Goal: Information Seeking & Learning: Learn about a topic

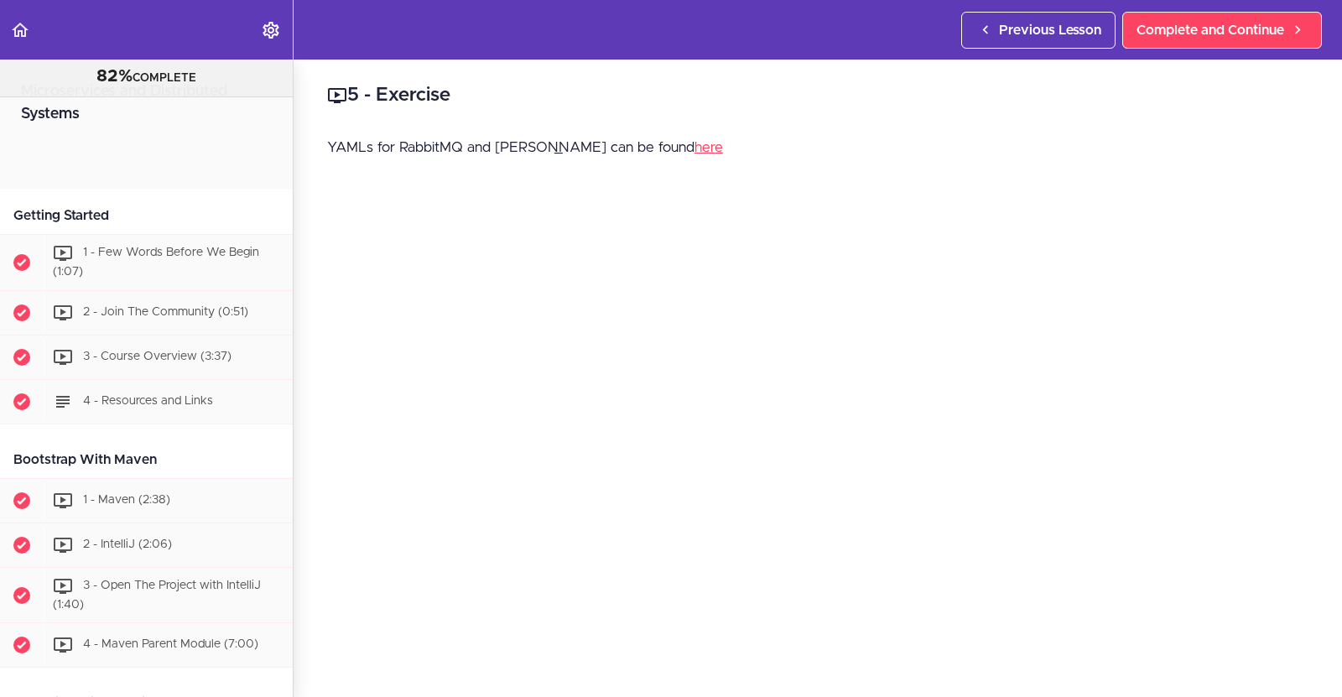
scroll to position [5915, 0]
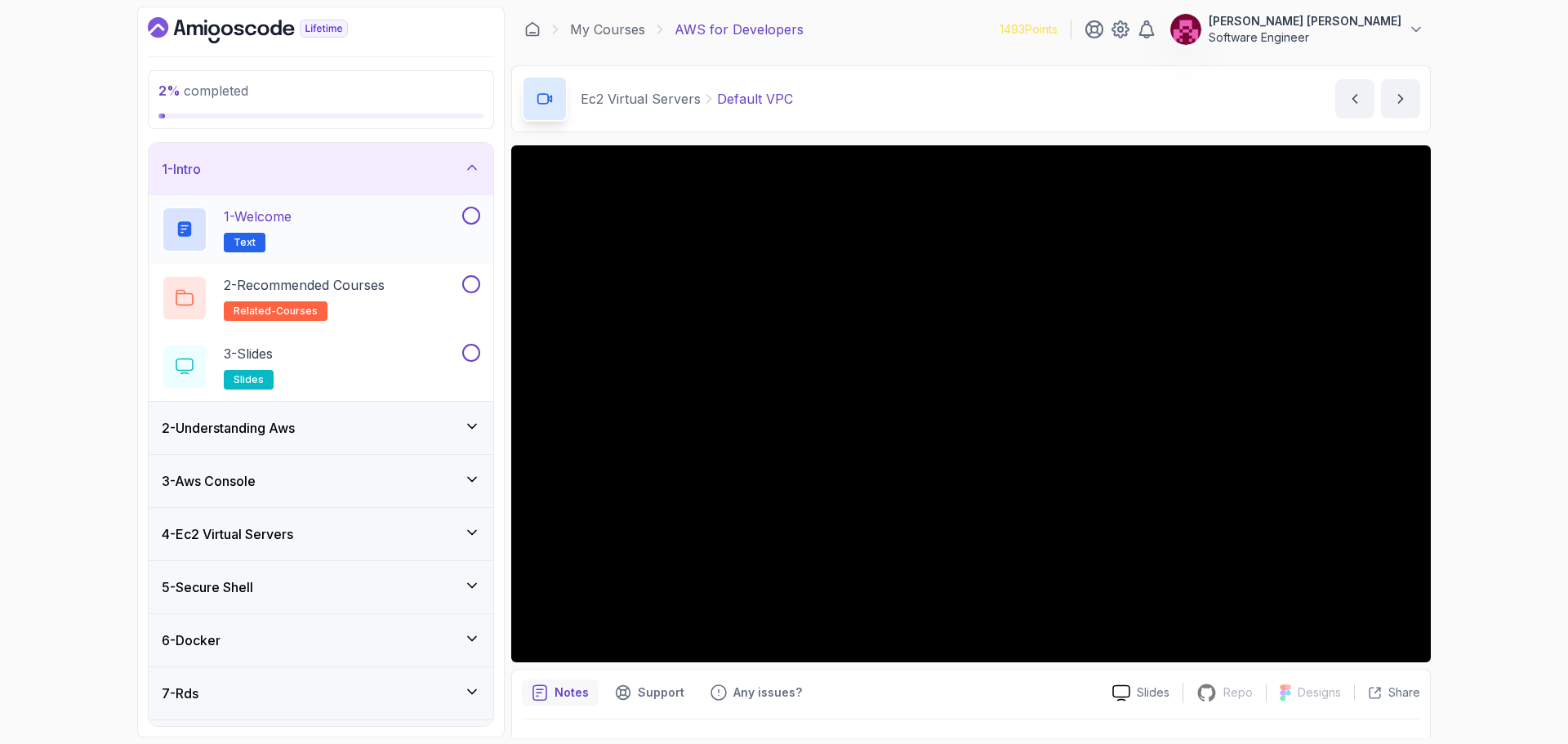
click at [392, 216] on div "1 - Welcome Text" at bounding box center [310, 229] width 297 height 46
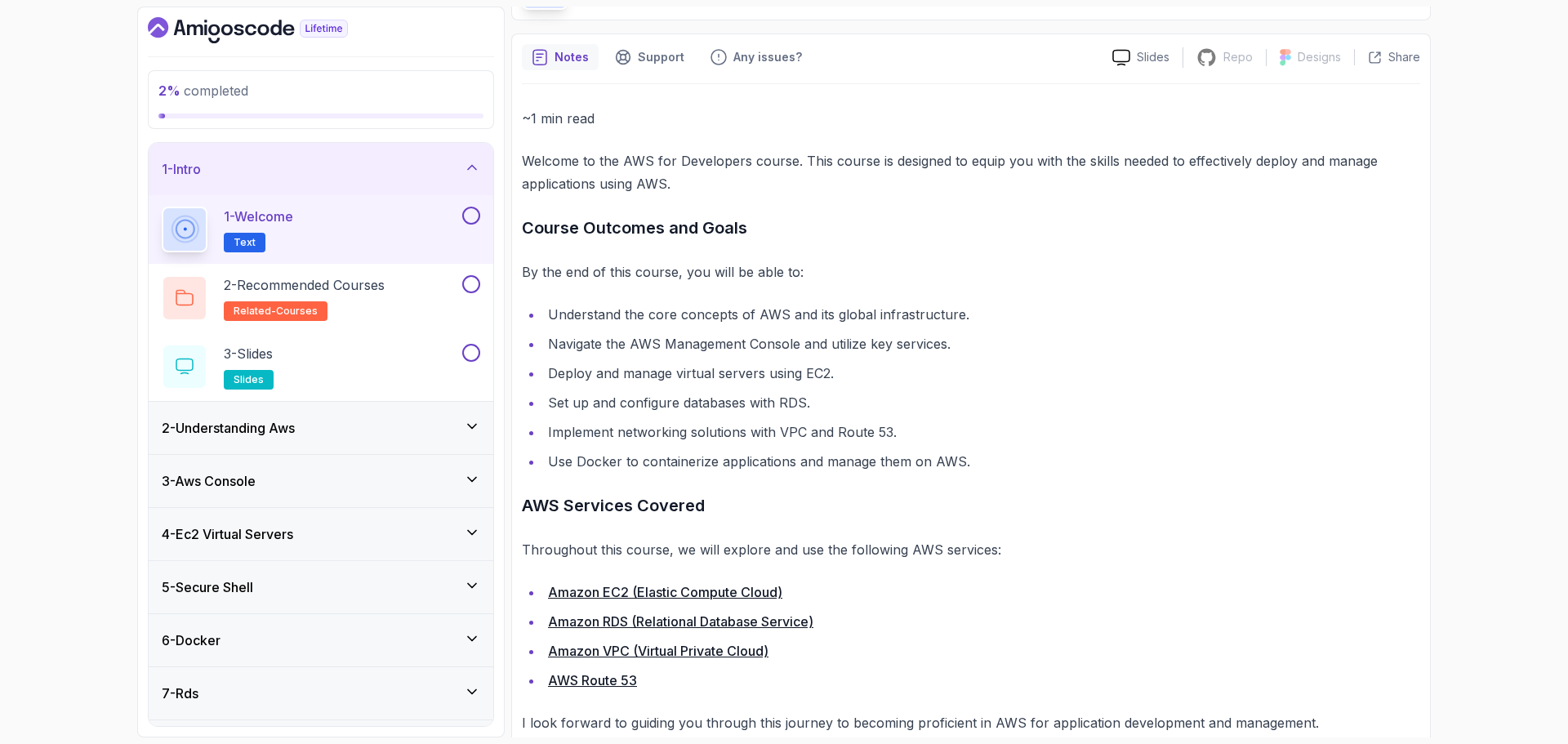
scroll to position [142, 0]
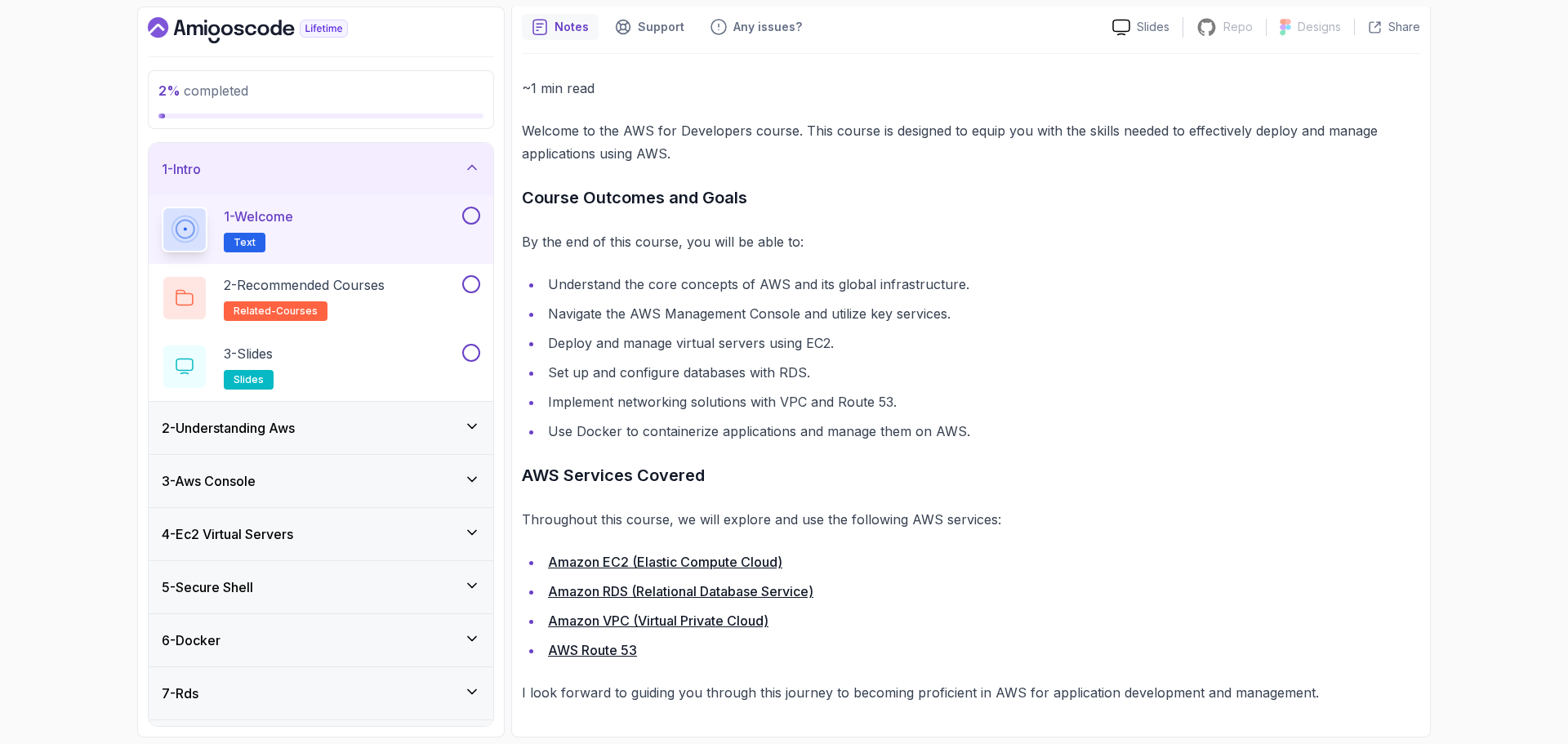
click at [329, 431] on div "2 - Understanding Aws" at bounding box center [320, 428] width 318 height 19
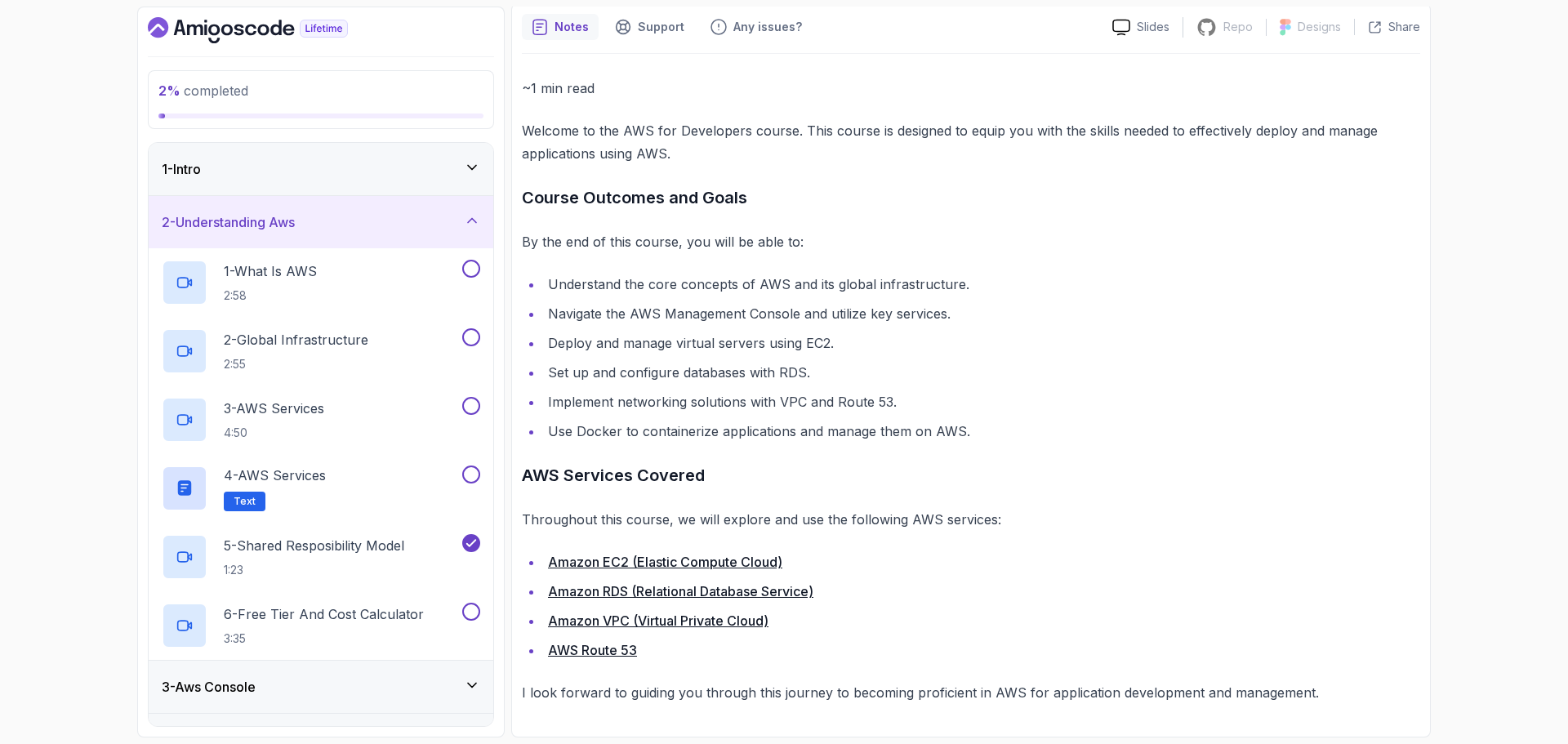
click at [337, 231] on div "2 - Understanding Aws" at bounding box center [320, 222] width 318 height 19
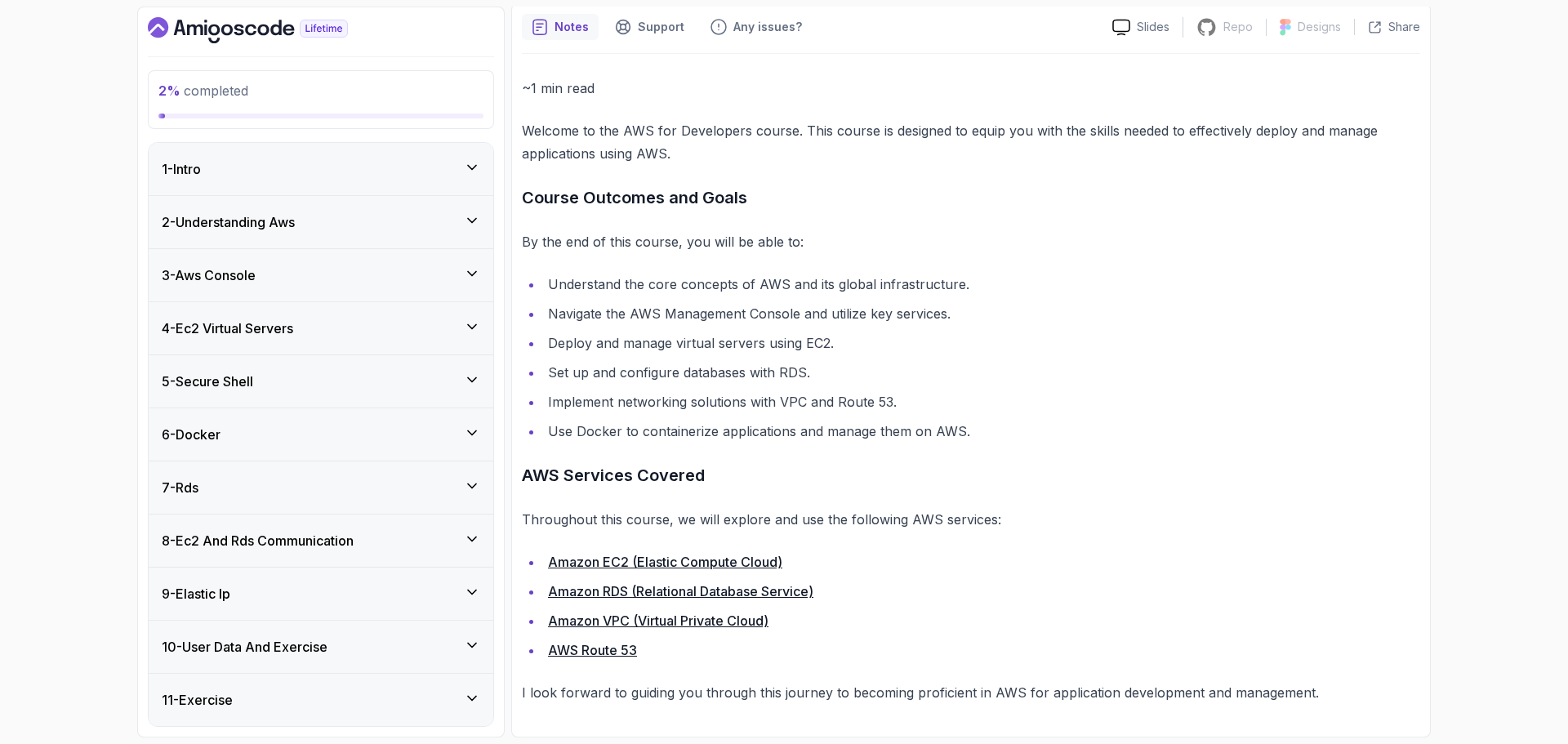
click at [314, 279] on div "3 - Aws Console" at bounding box center [320, 276] width 318 height 19
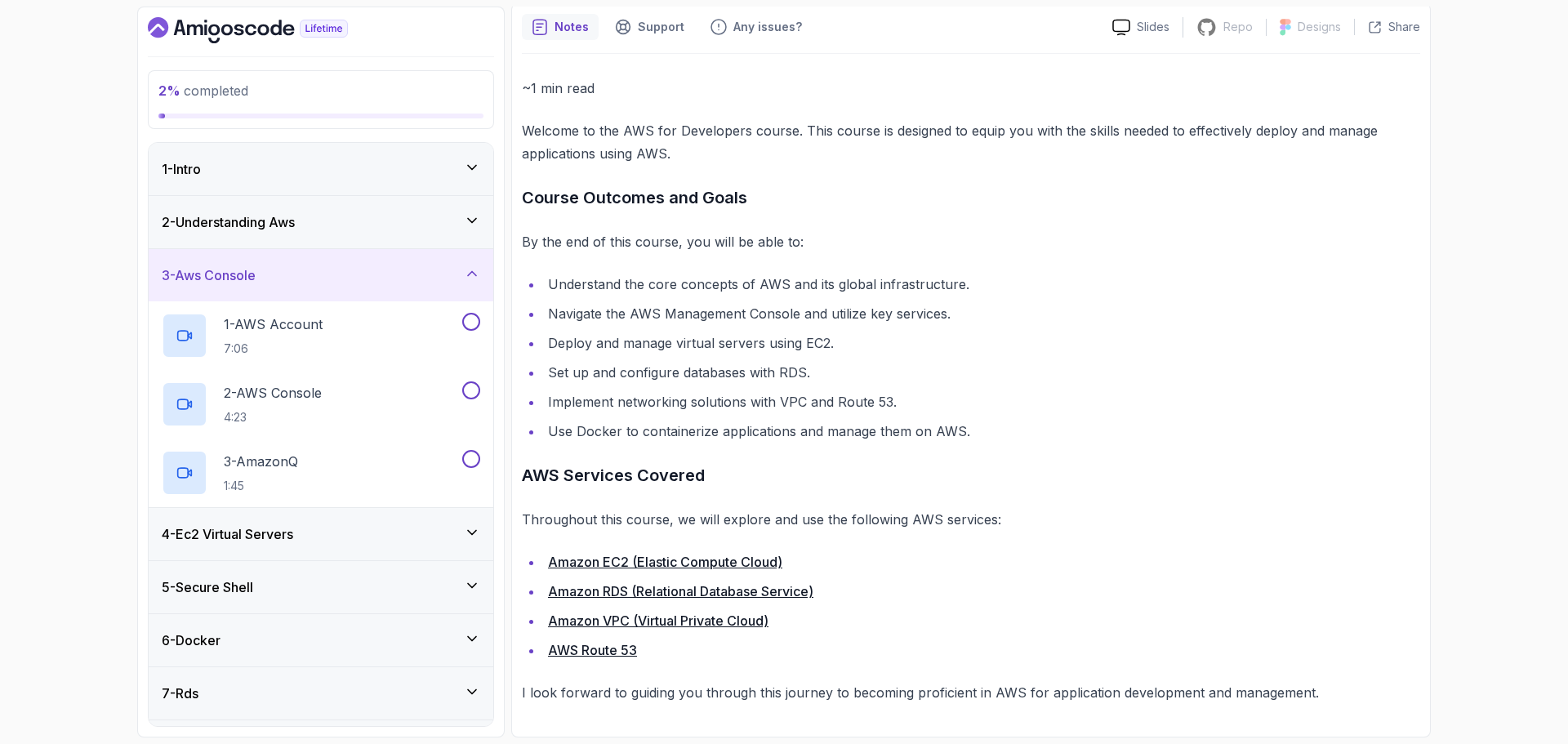
click at [314, 279] on div "3 - Aws Console" at bounding box center [320, 276] width 318 height 19
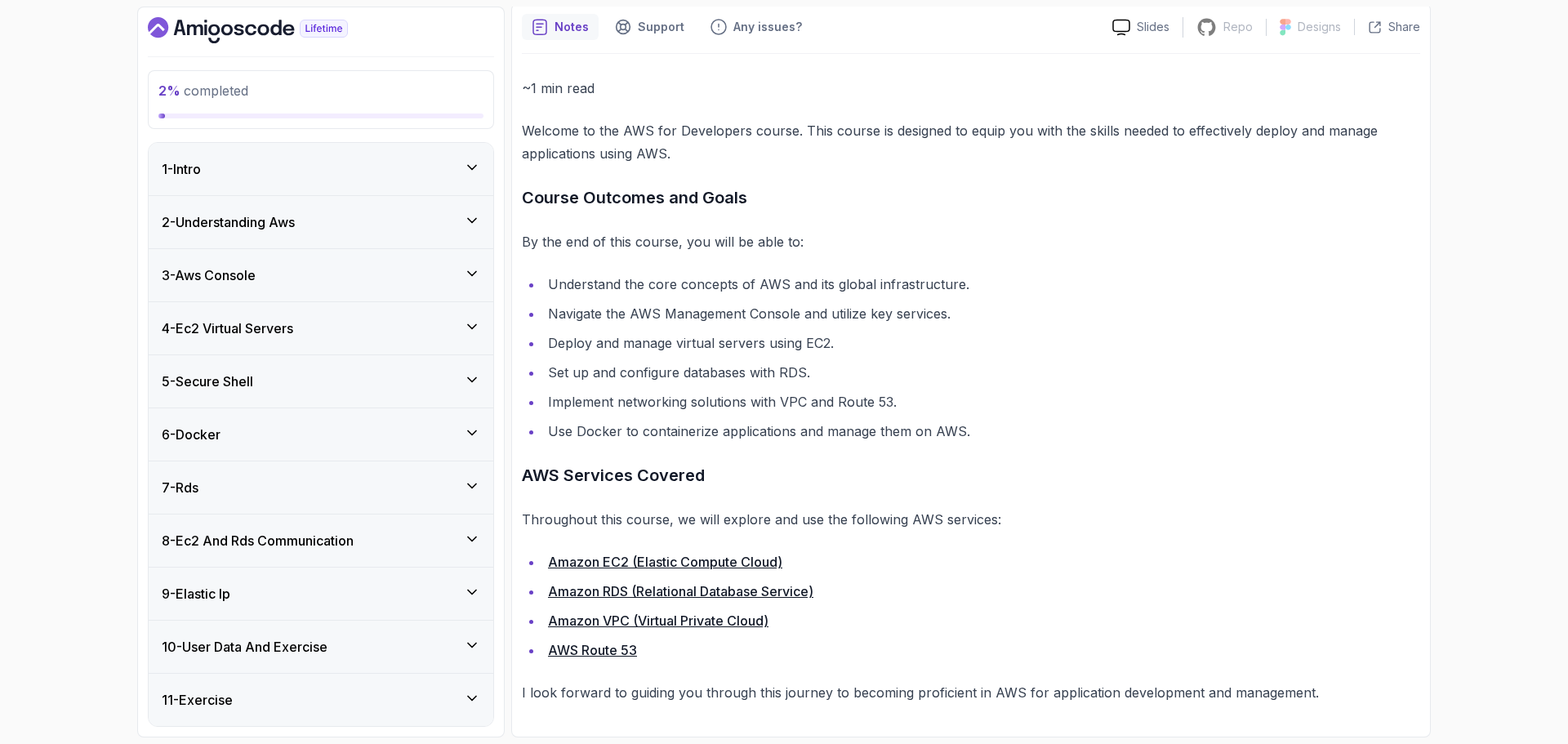
click at [327, 327] on div "4 - Ec2 Virtual Servers" at bounding box center [320, 328] width 318 height 19
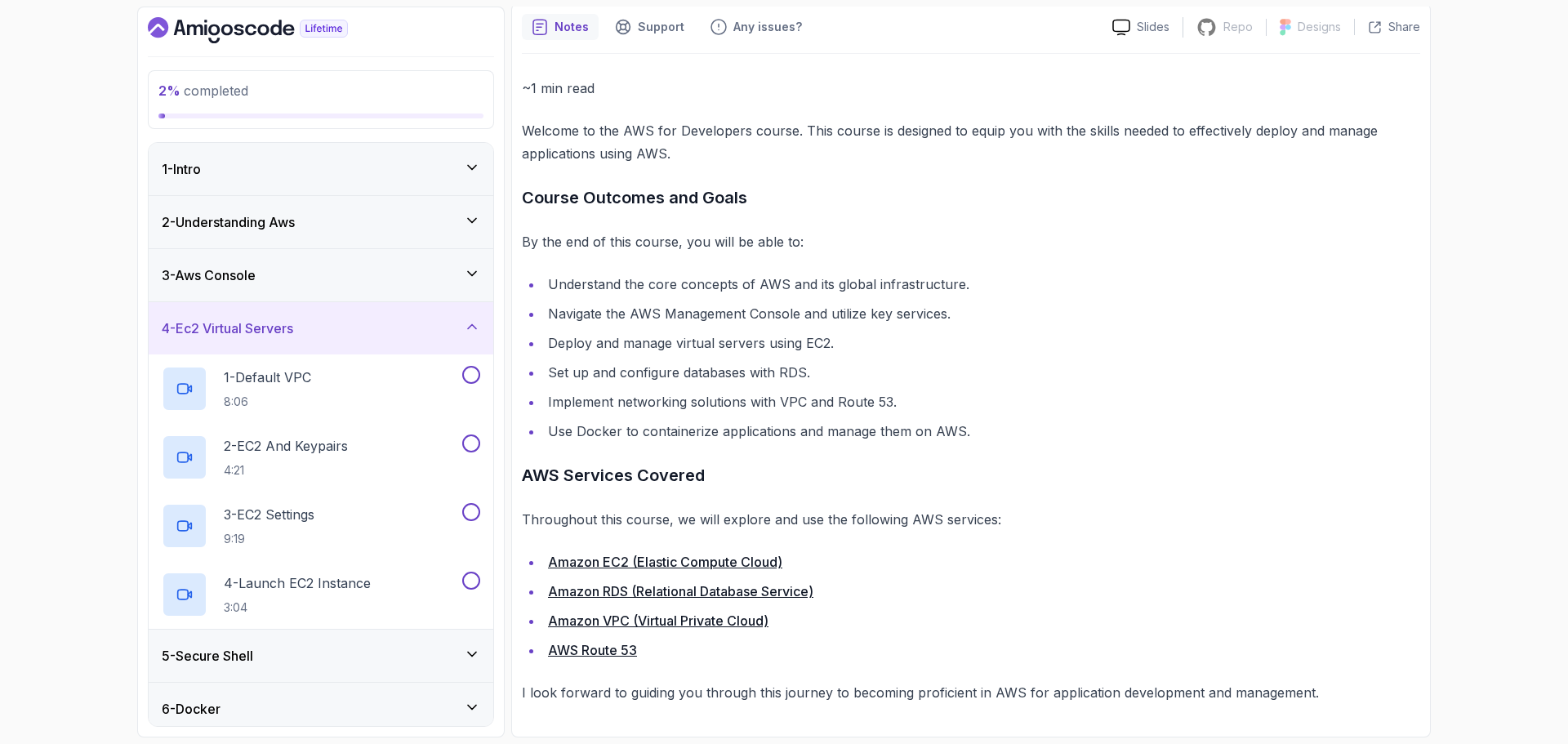
click at [327, 327] on div "4 - Ec2 Virtual Servers" at bounding box center [320, 328] width 318 height 19
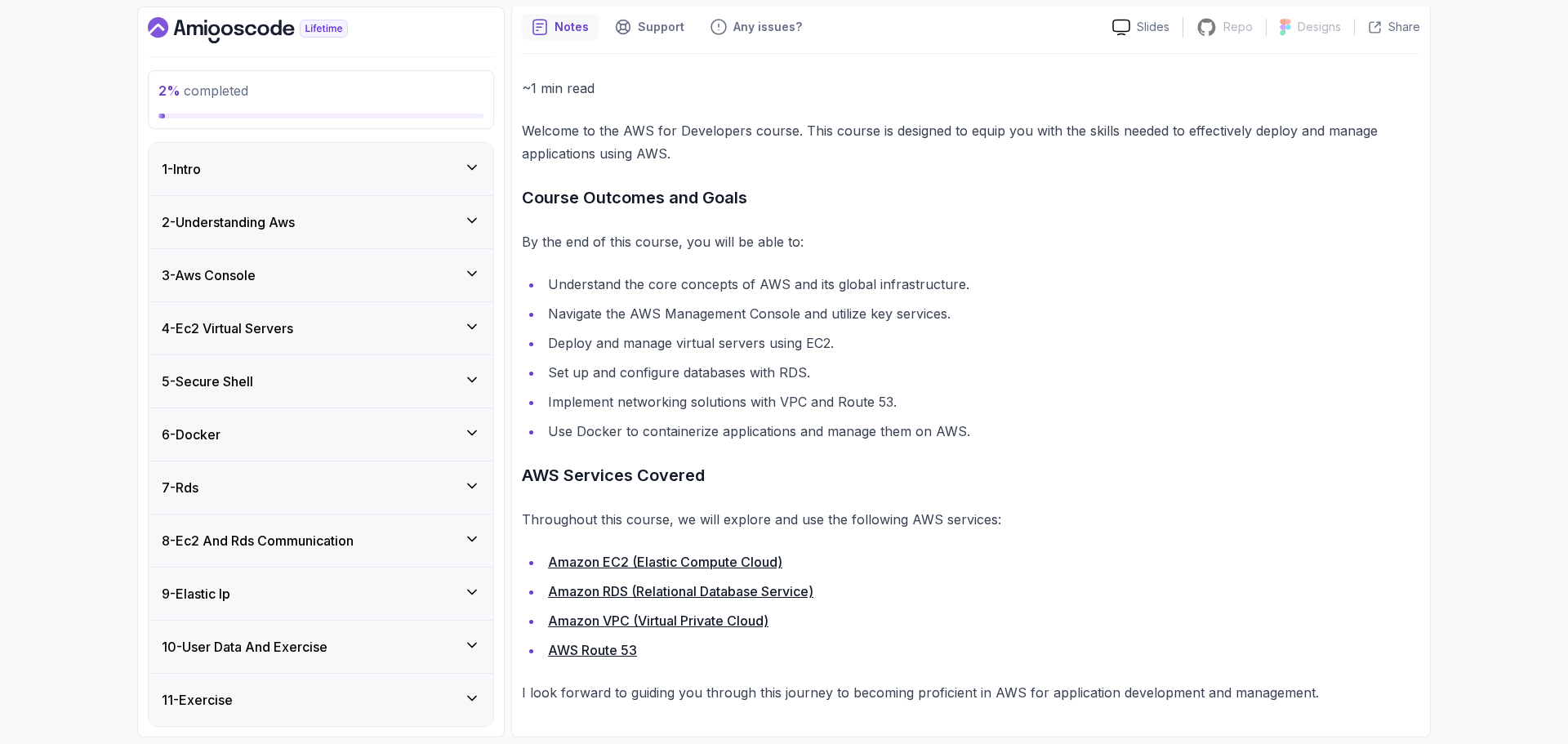
click at [266, 393] on div "5 - Secure Shell" at bounding box center [321, 382] width 345 height 53
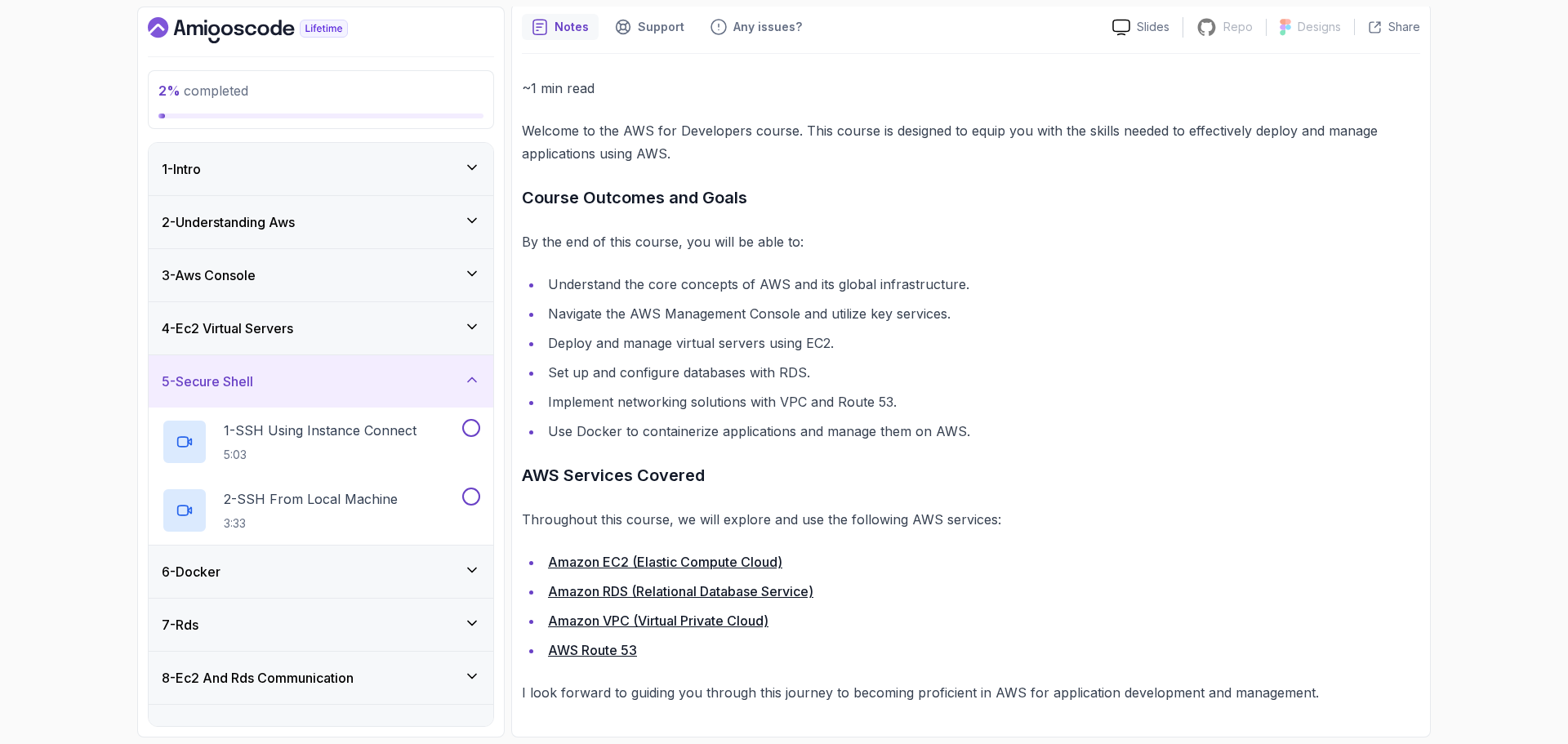
click at [284, 375] on div "5 - Secure Shell" at bounding box center [320, 382] width 318 height 19
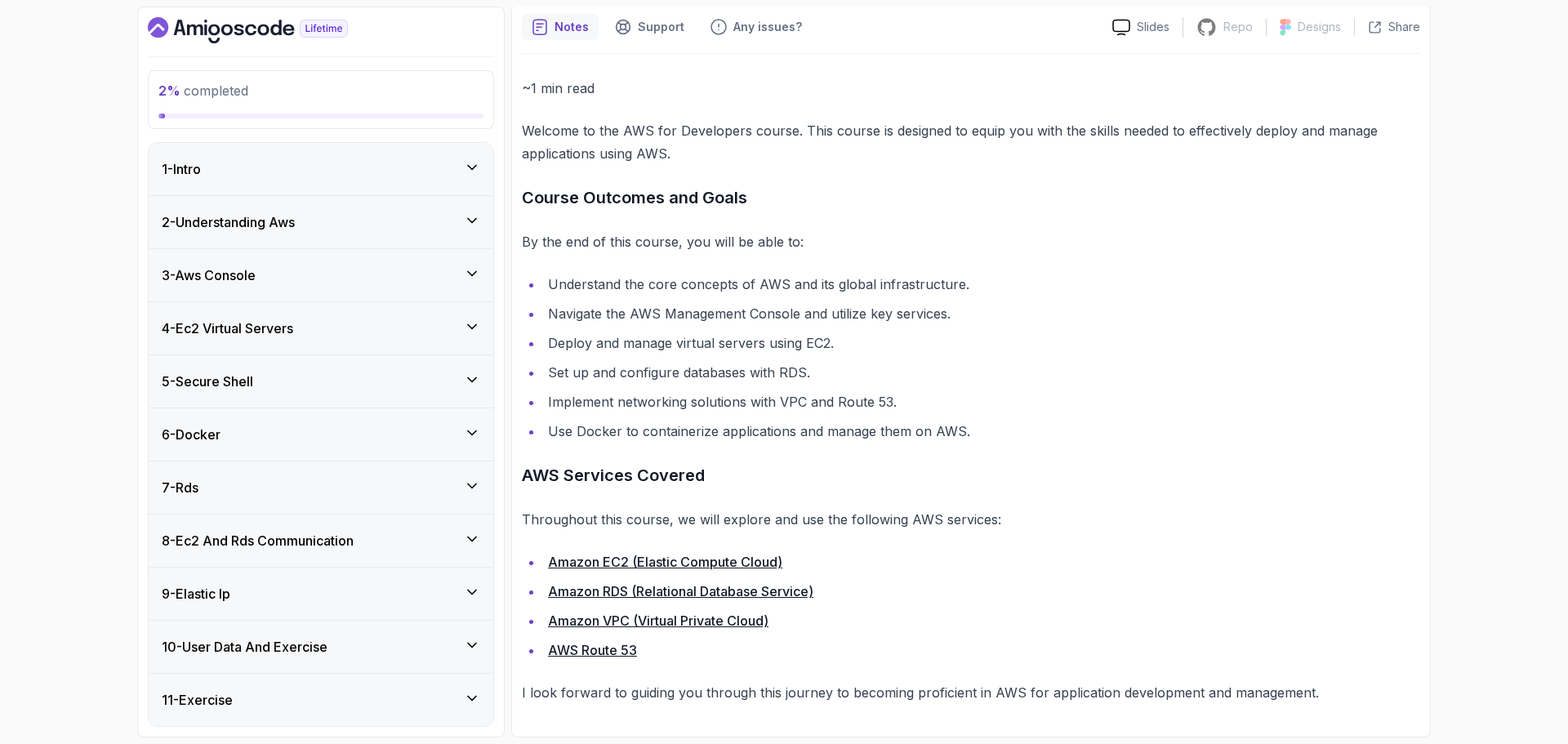
click at [245, 444] on div "6 - Docker" at bounding box center [321, 434] width 345 height 53
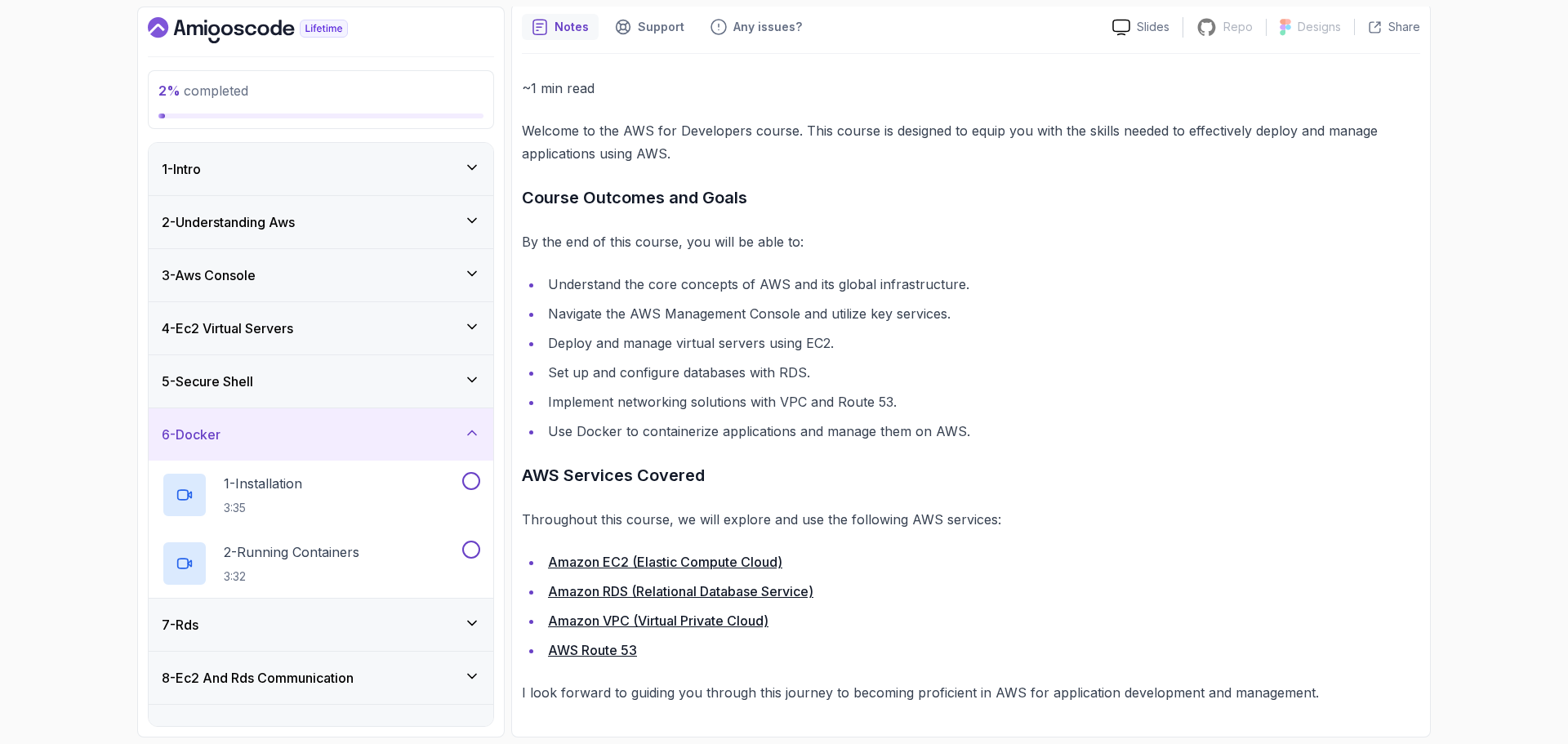
scroll to position [82, 0]
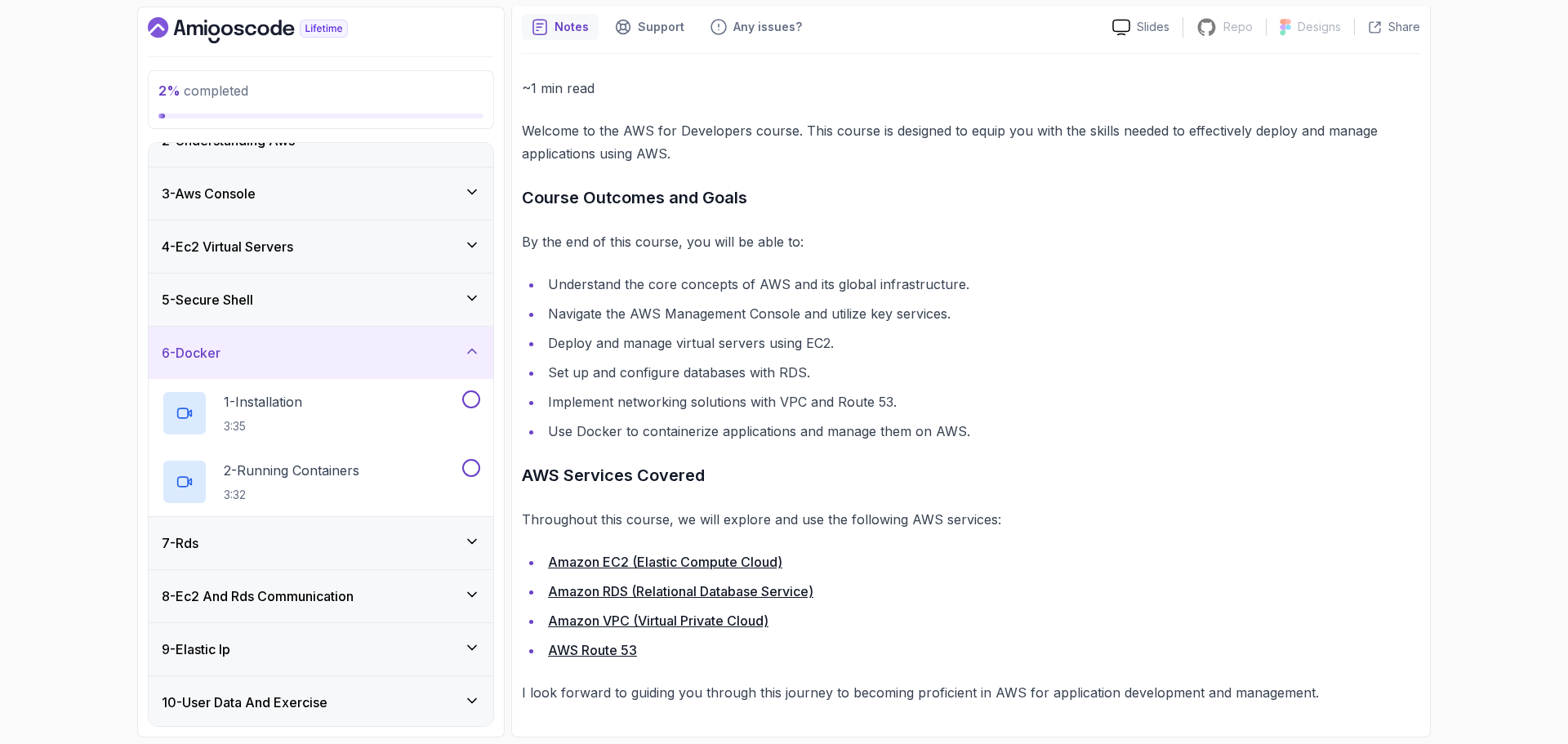
click at [273, 362] on div "6 - Docker" at bounding box center [320, 353] width 318 height 19
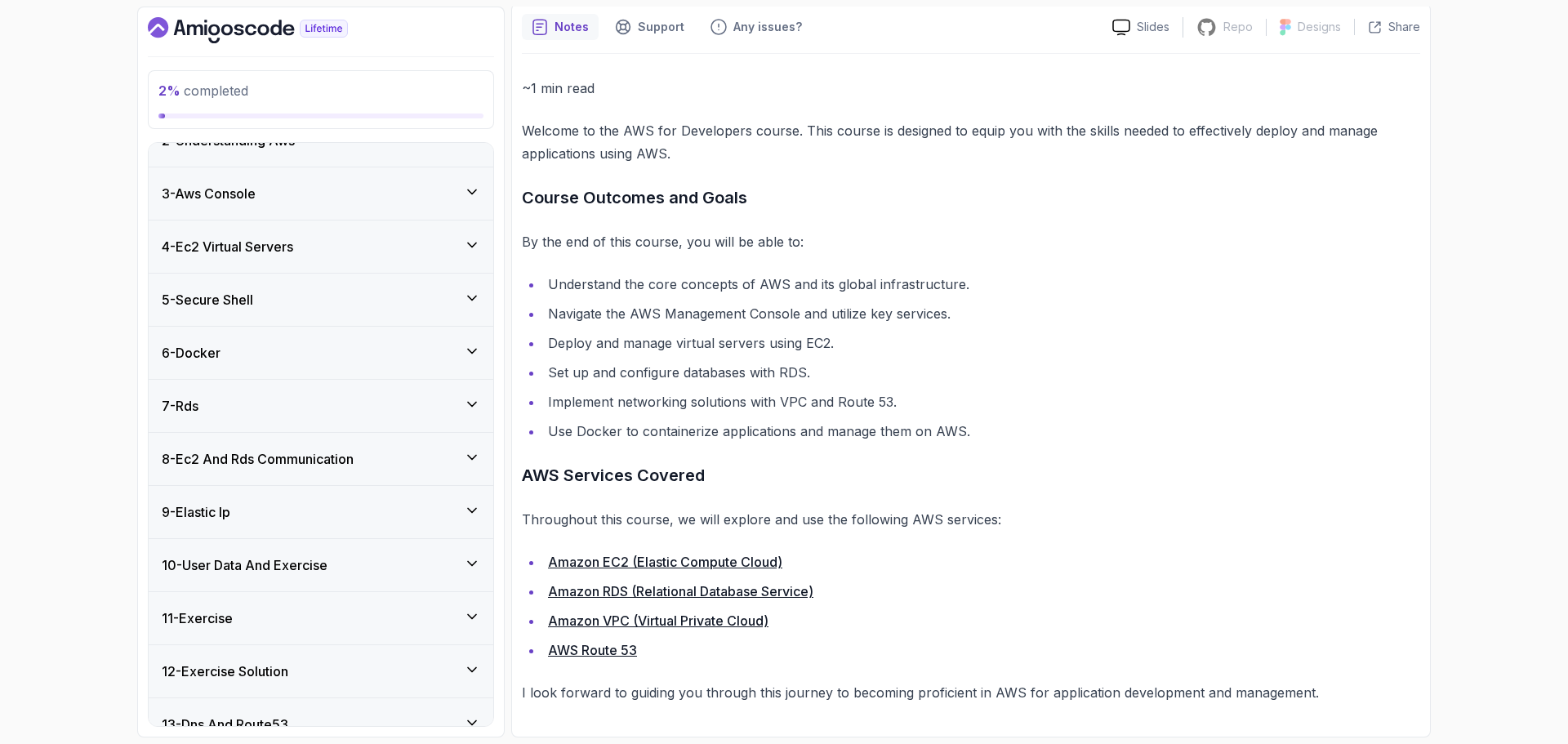
click at [233, 405] on div "7 - Rds" at bounding box center [320, 406] width 318 height 19
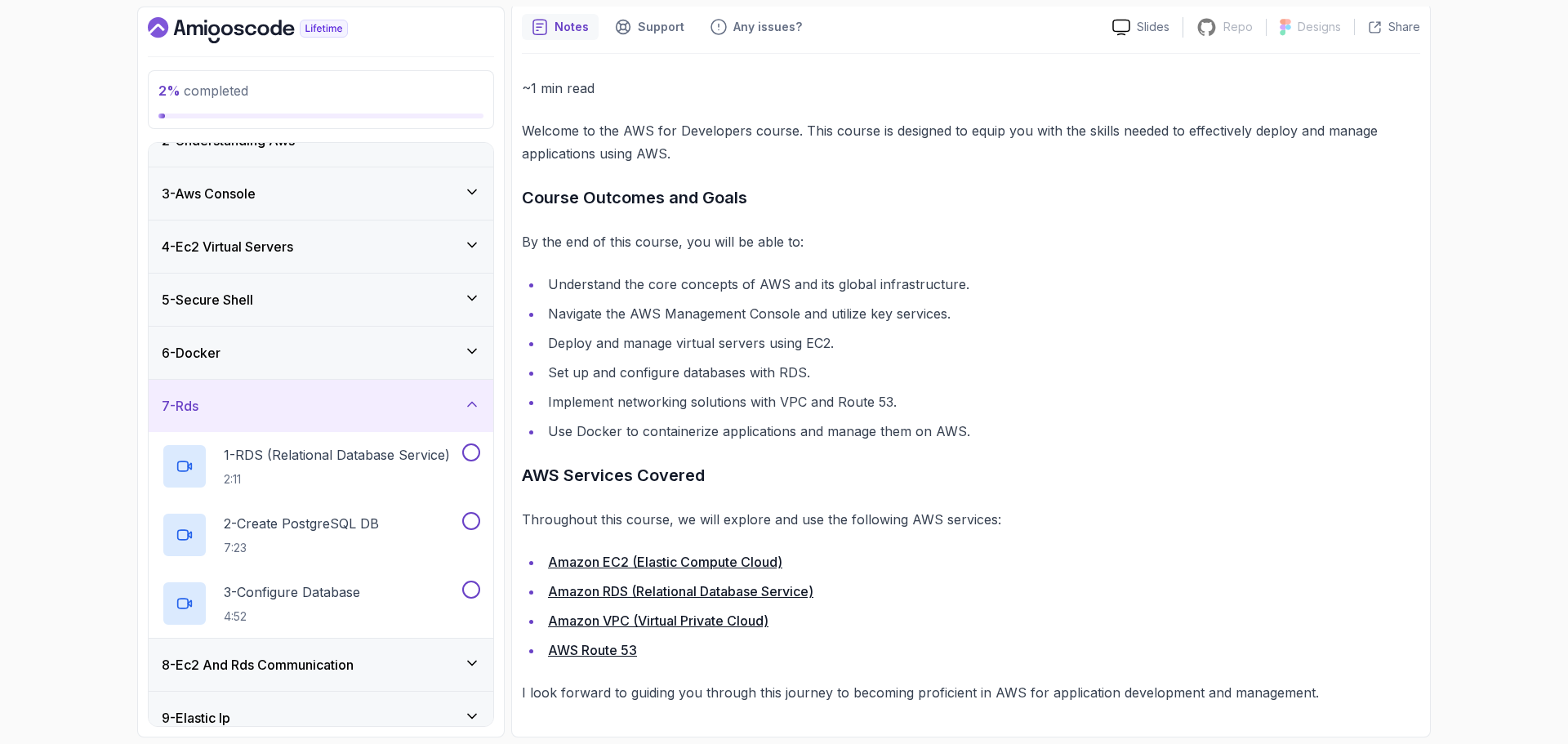
click at [273, 399] on div "7 - Rds" at bounding box center [320, 406] width 318 height 19
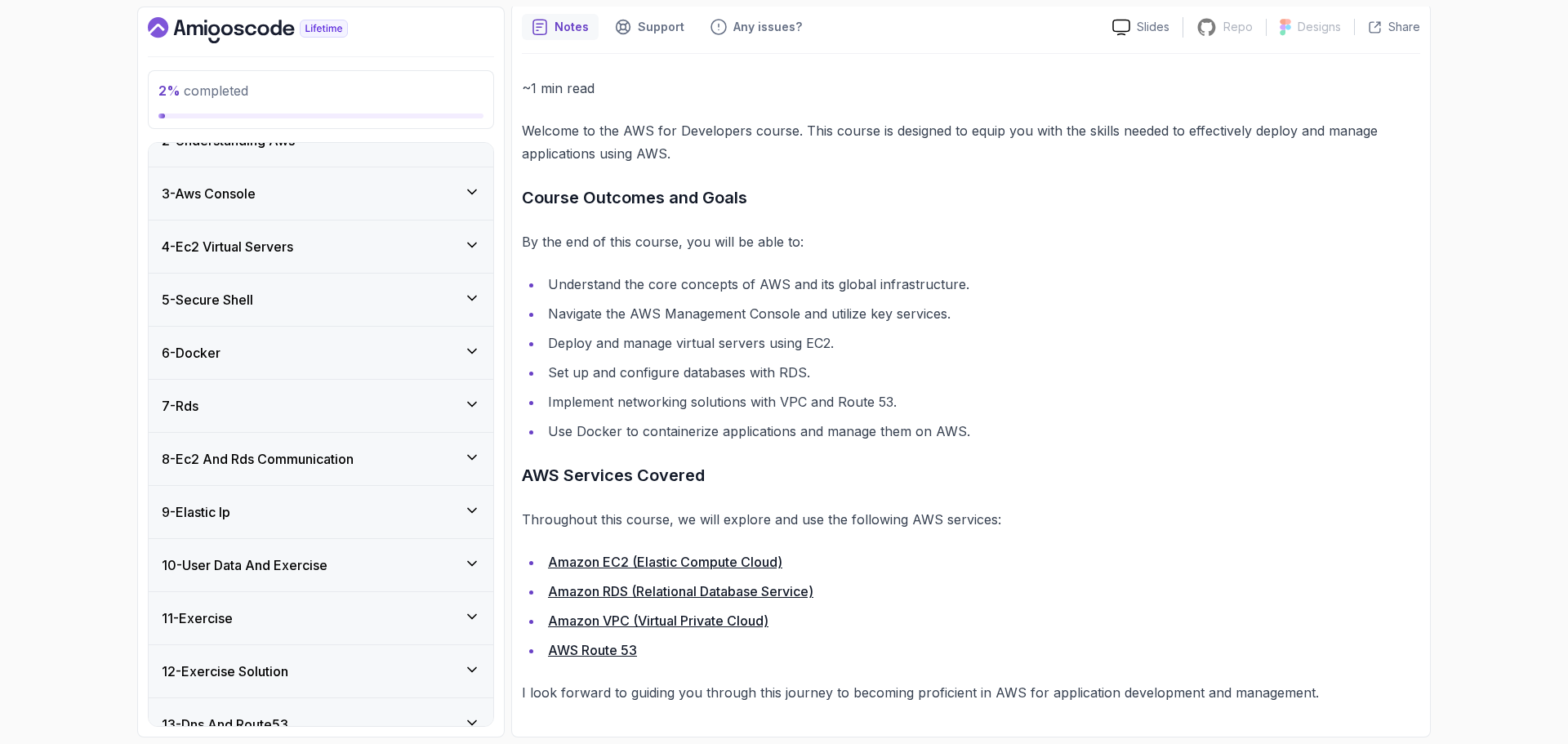
click at [241, 464] on h3 "8 - Ec2 And Rds Communication" at bounding box center [257, 459] width 192 height 19
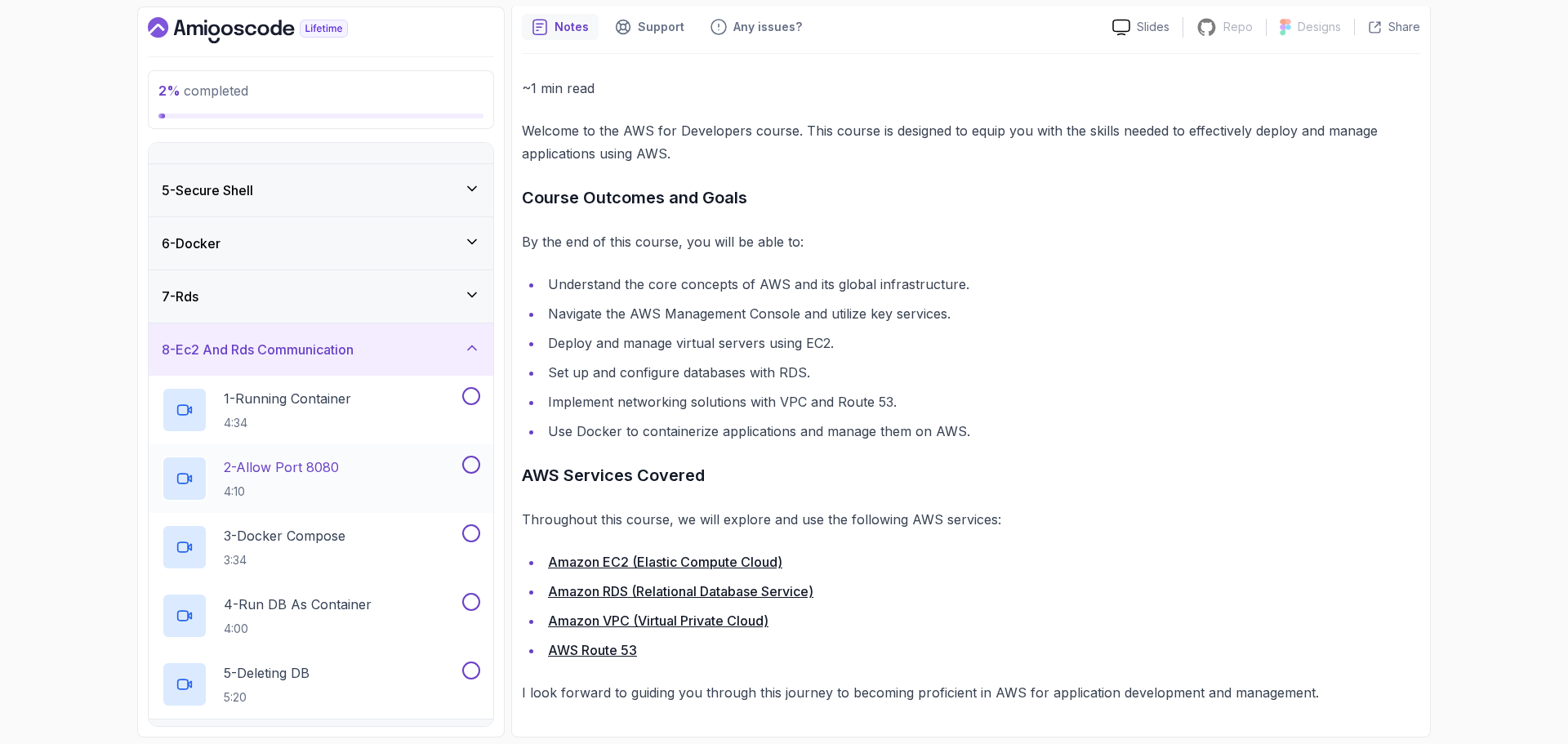
scroll to position [339, 0]
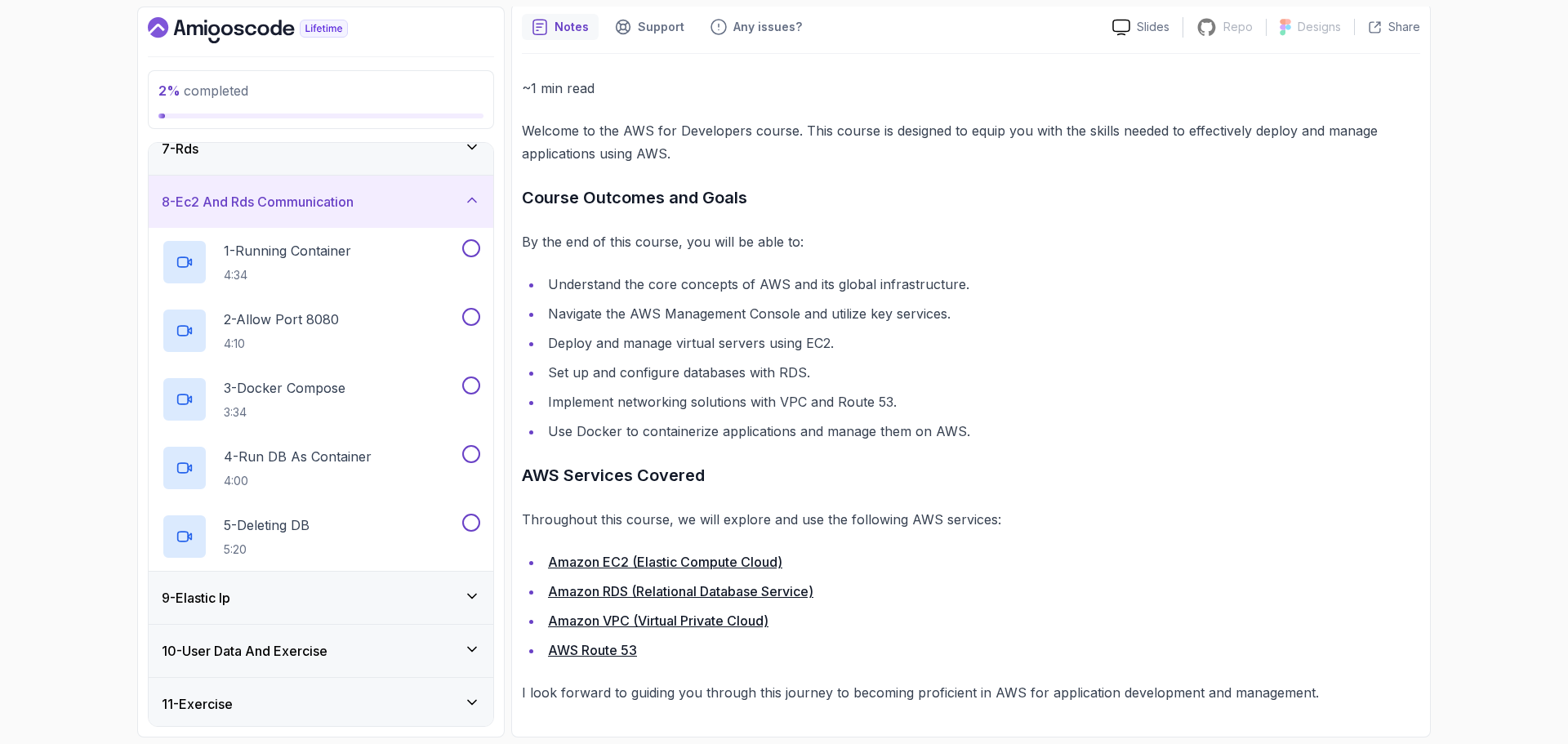
click at [271, 207] on h3 "8 - Ec2 And Rds Communication" at bounding box center [257, 202] width 192 height 19
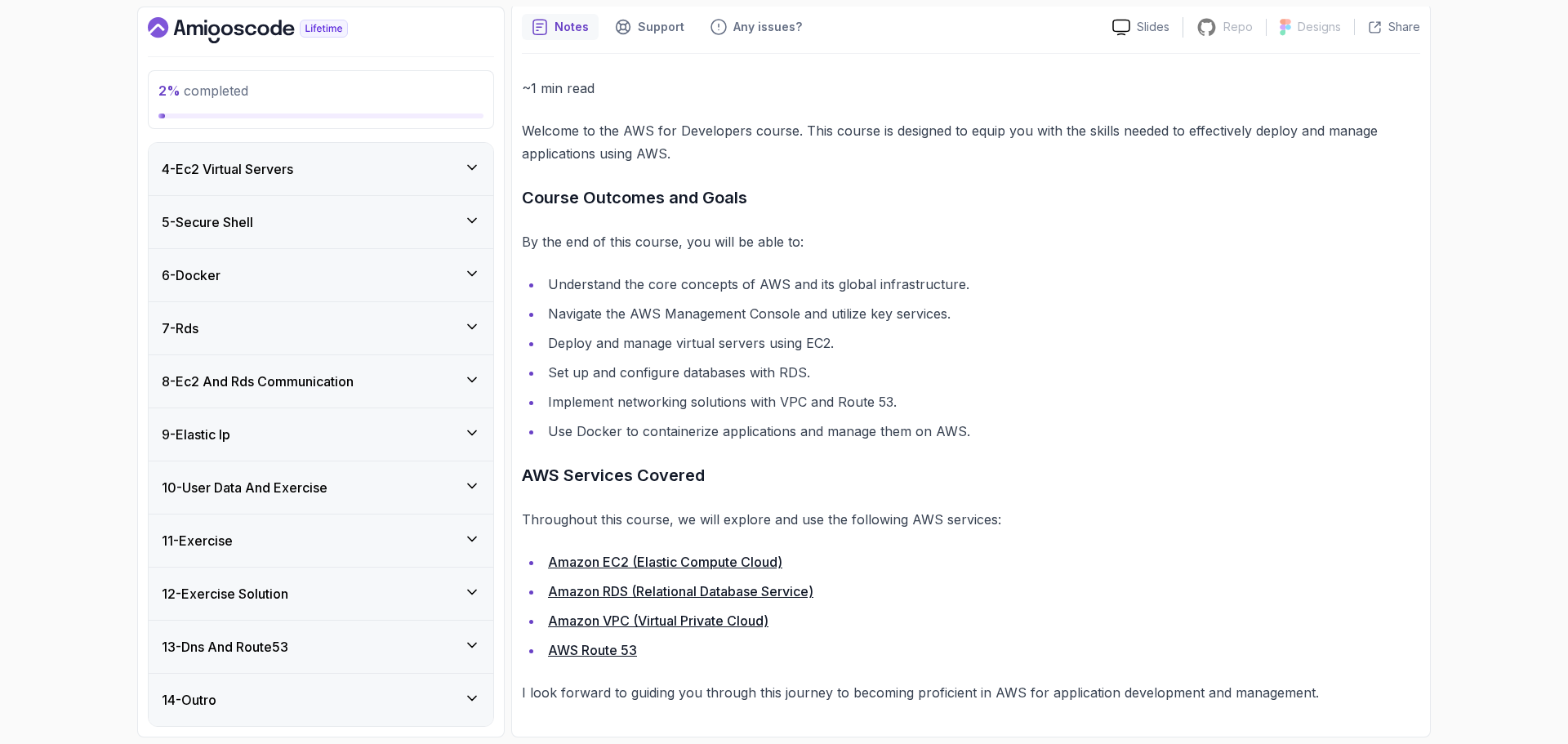
scroll to position [160, 0]
click at [220, 644] on h3 "13 - Dns And Route53" at bounding box center [225, 647] width 127 height 19
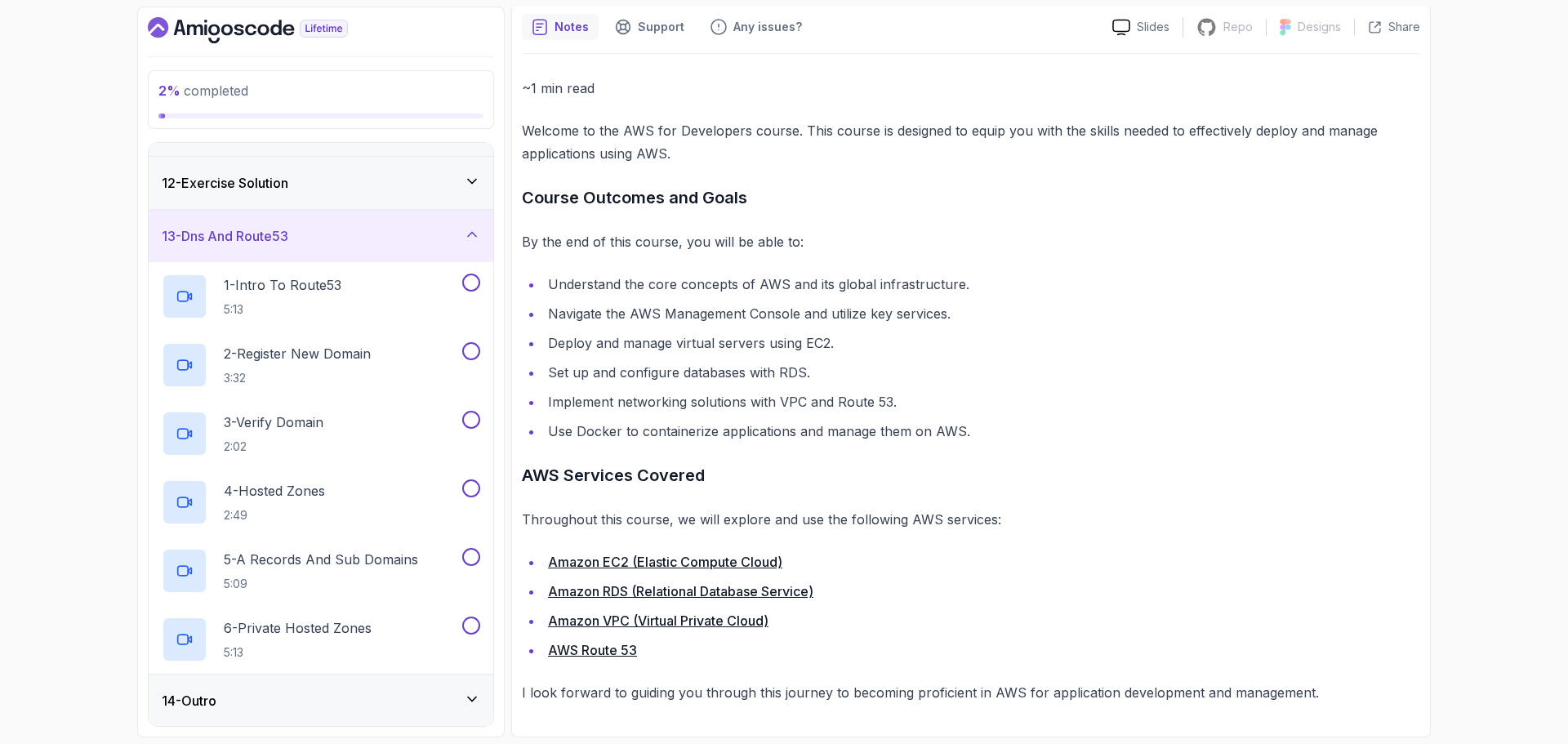
scroll to position [407, 0]
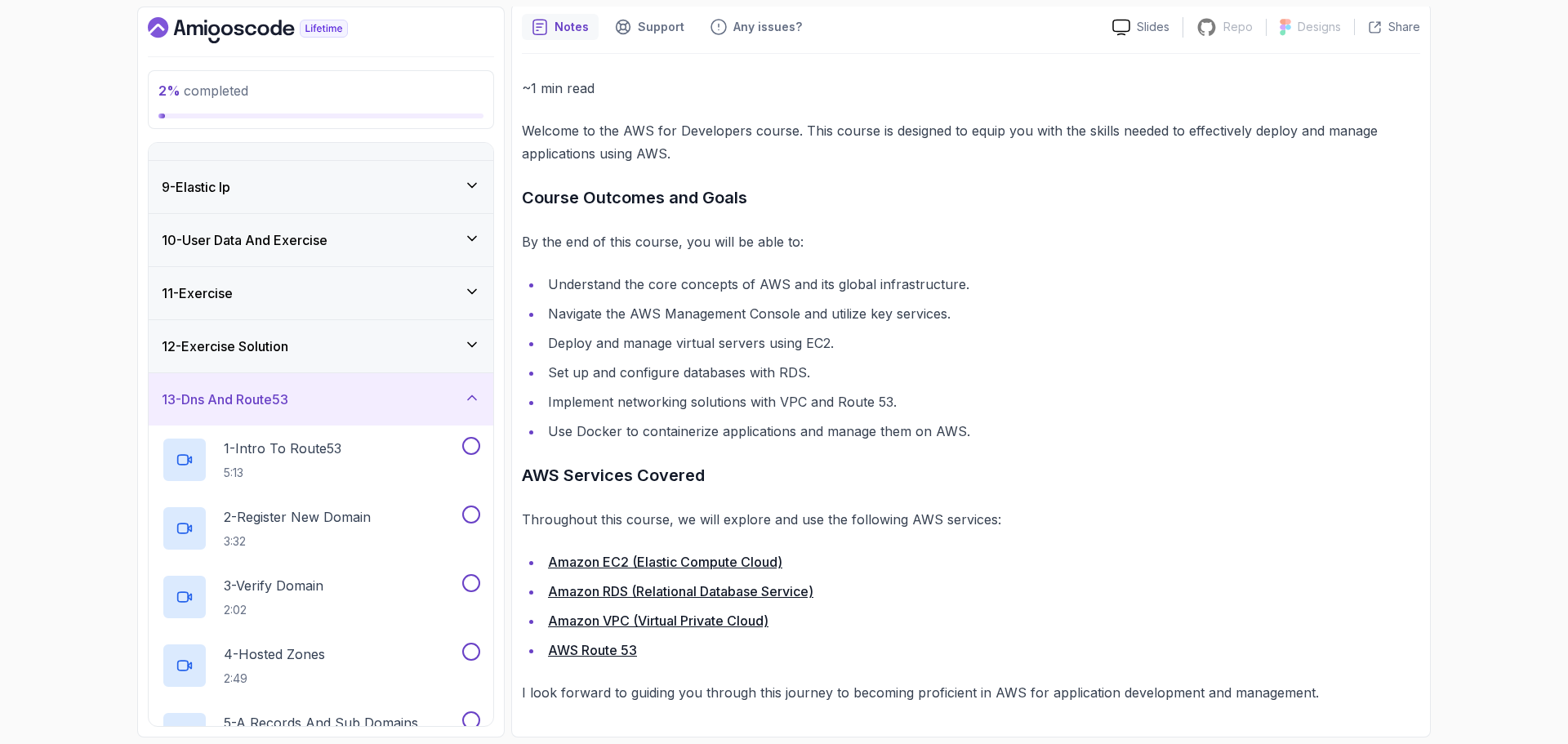
click at [320, 392] on div "13 - Dns And Route53" at bounding box center [320, 399] width 318 height 19
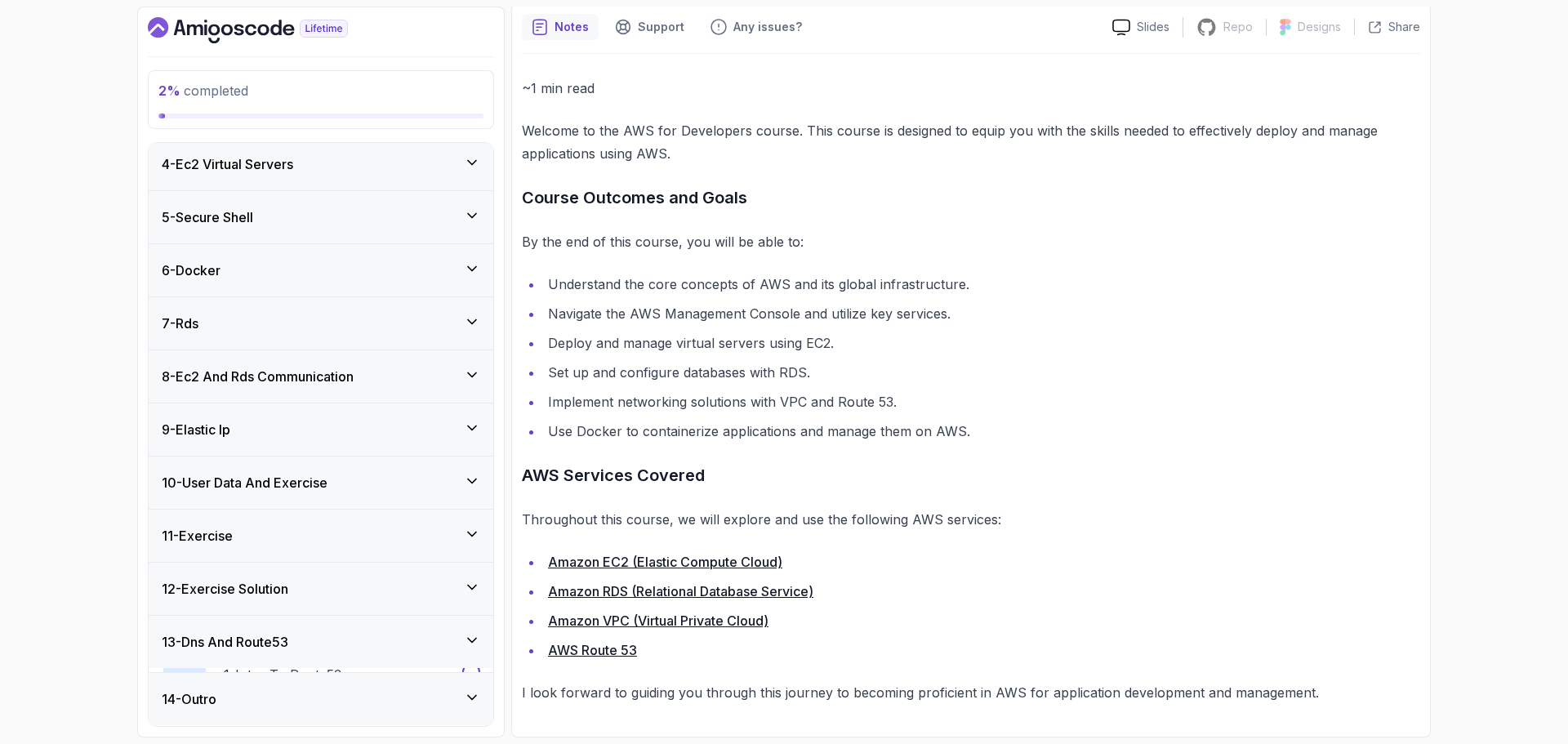
scroll to position [160, 0]
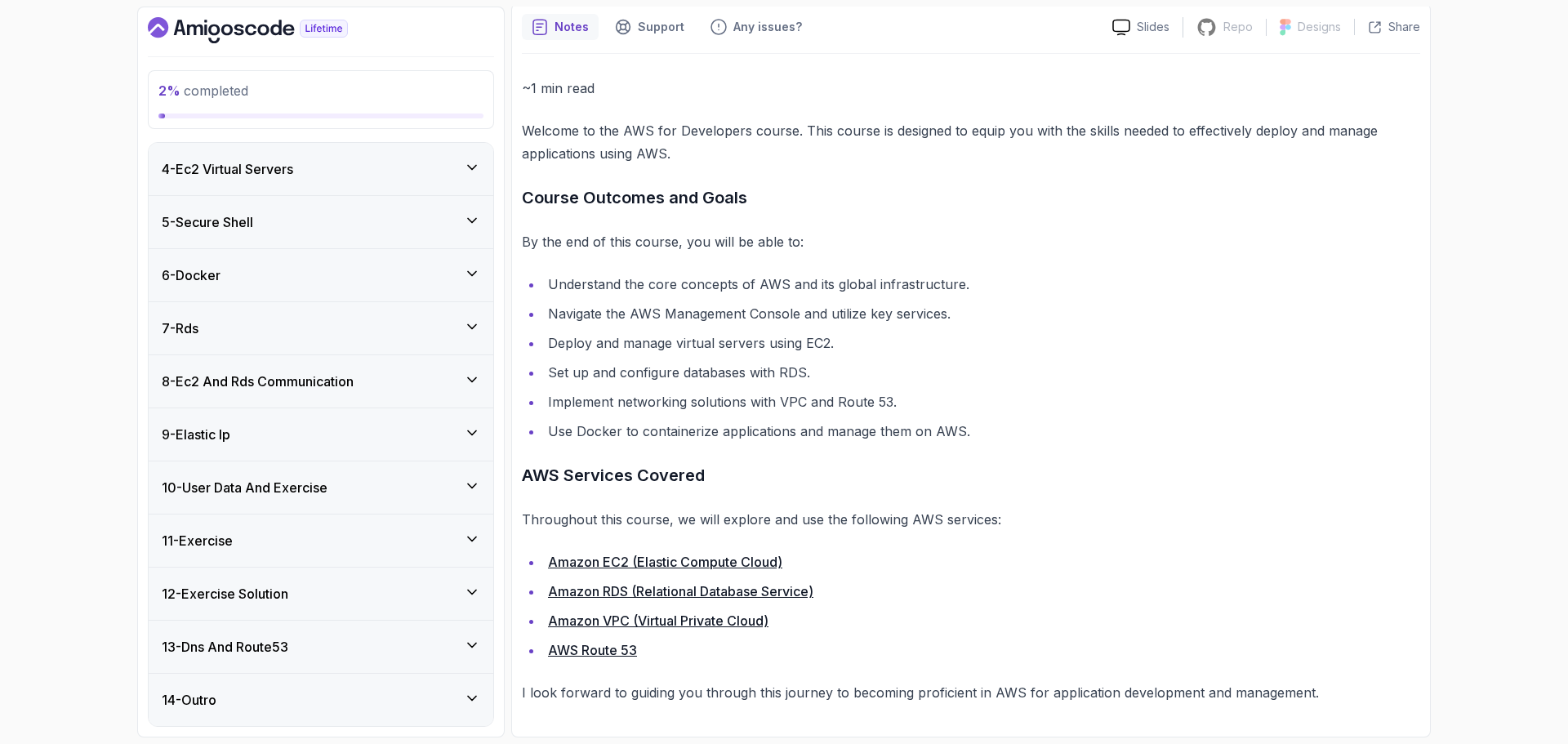
click at [283, 560] on div "11 - Exercise" at bounding box center [321, 540] width 345 height 53
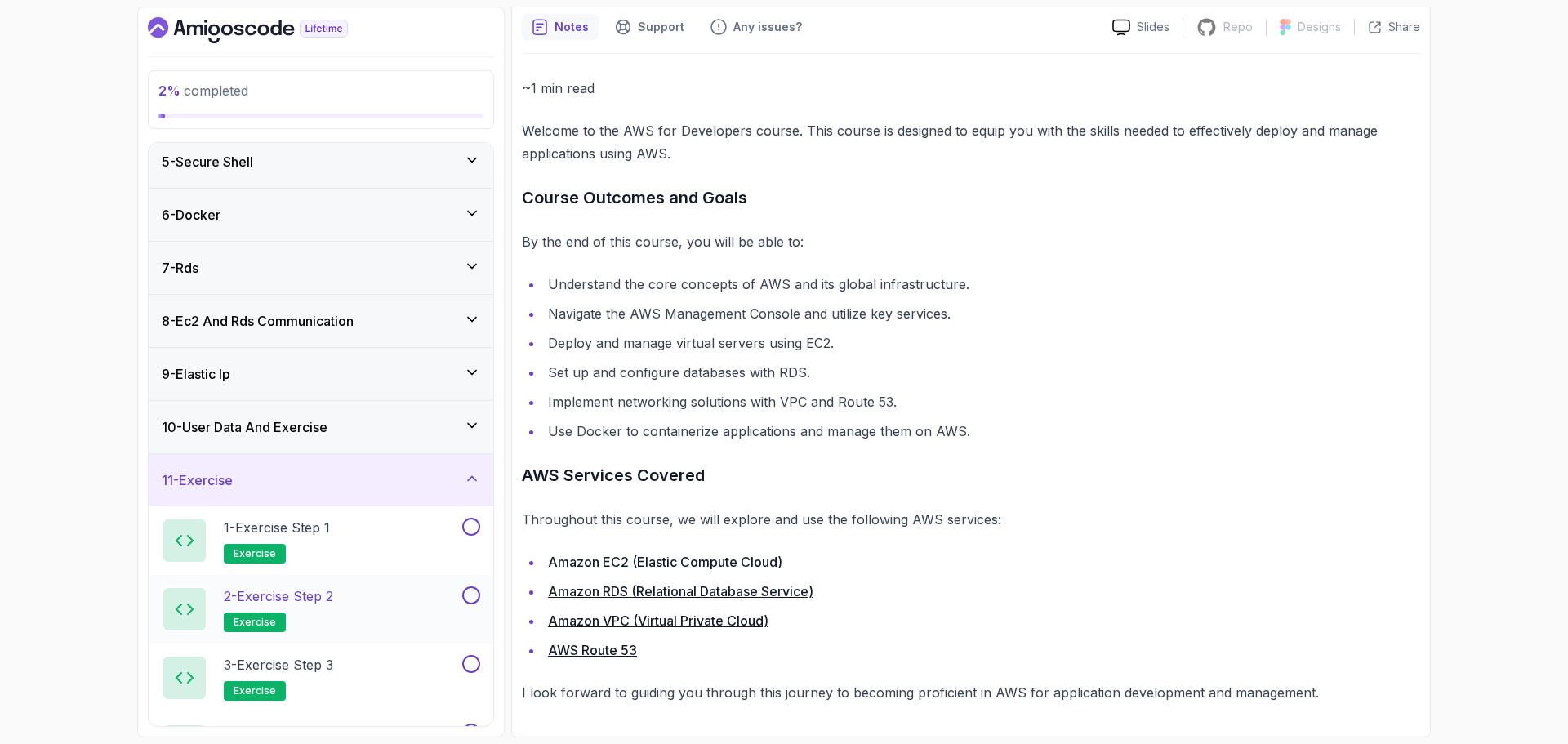
scroll to position [404, 0]
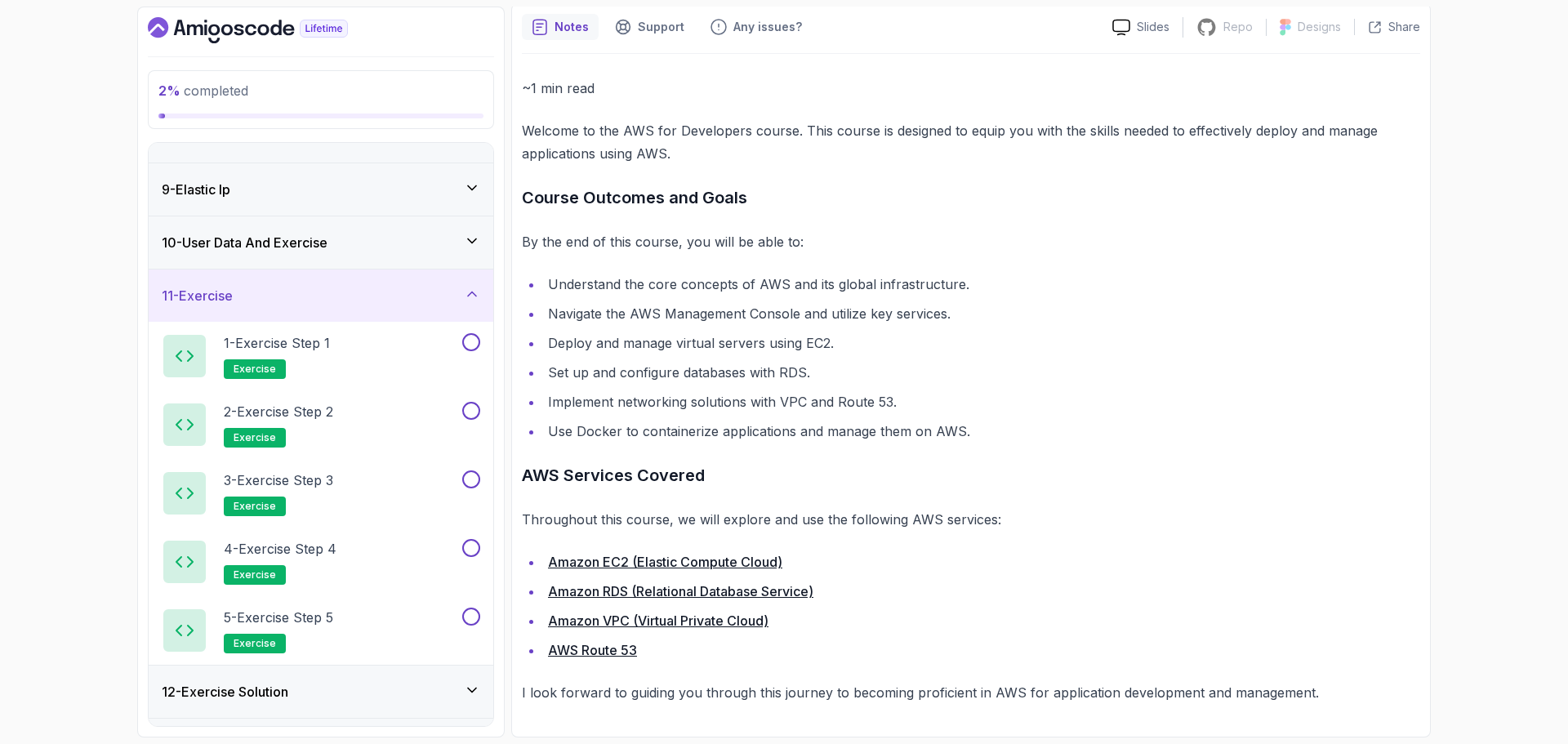
click at [309, 284] on div "11 - Exercise" at bounding box center [321, 296] width 345 height 53
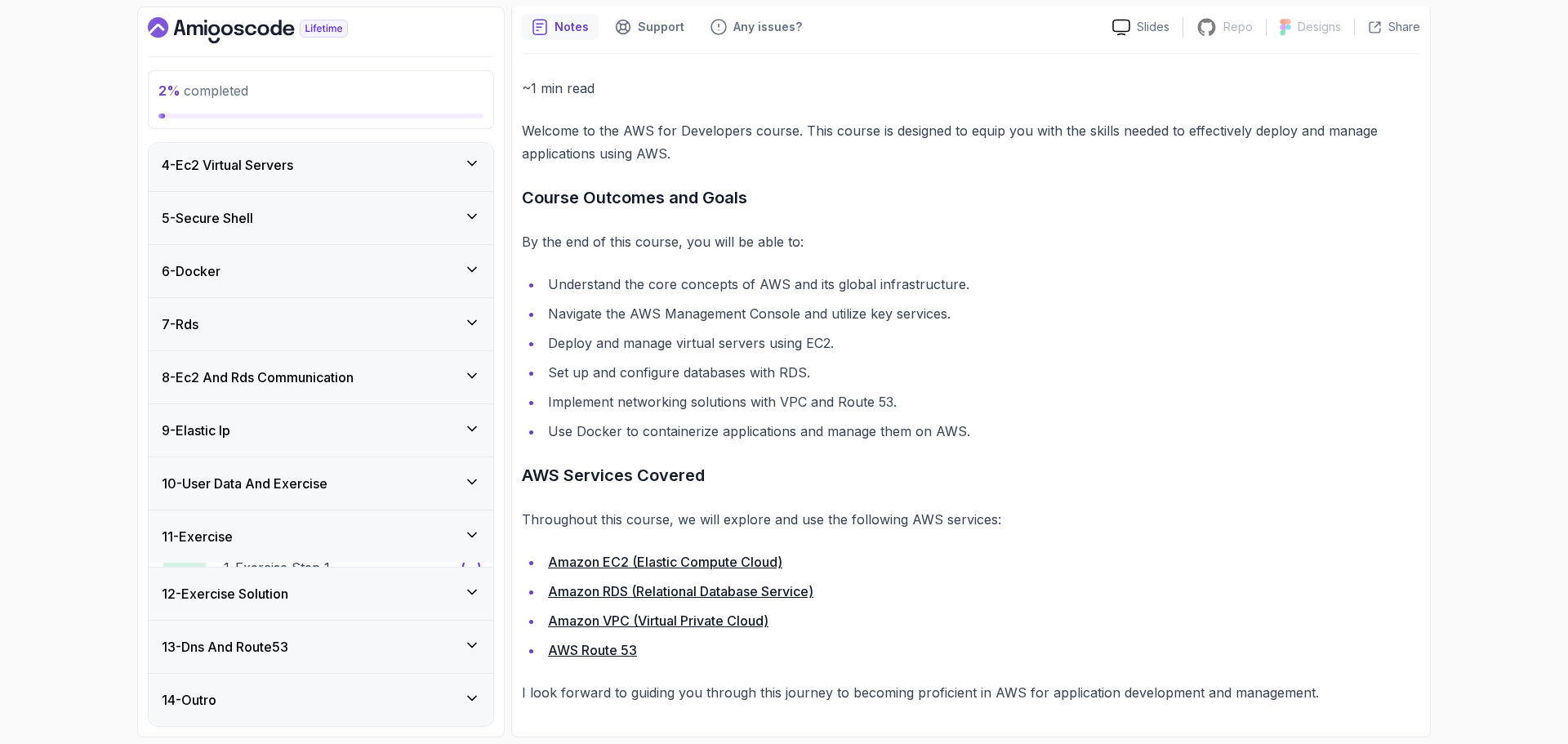
scroll to position [160, 0]
click at [290, 439] on div "9 - Elastic Ip" at bounding box center [320, 434] width 318 height 19
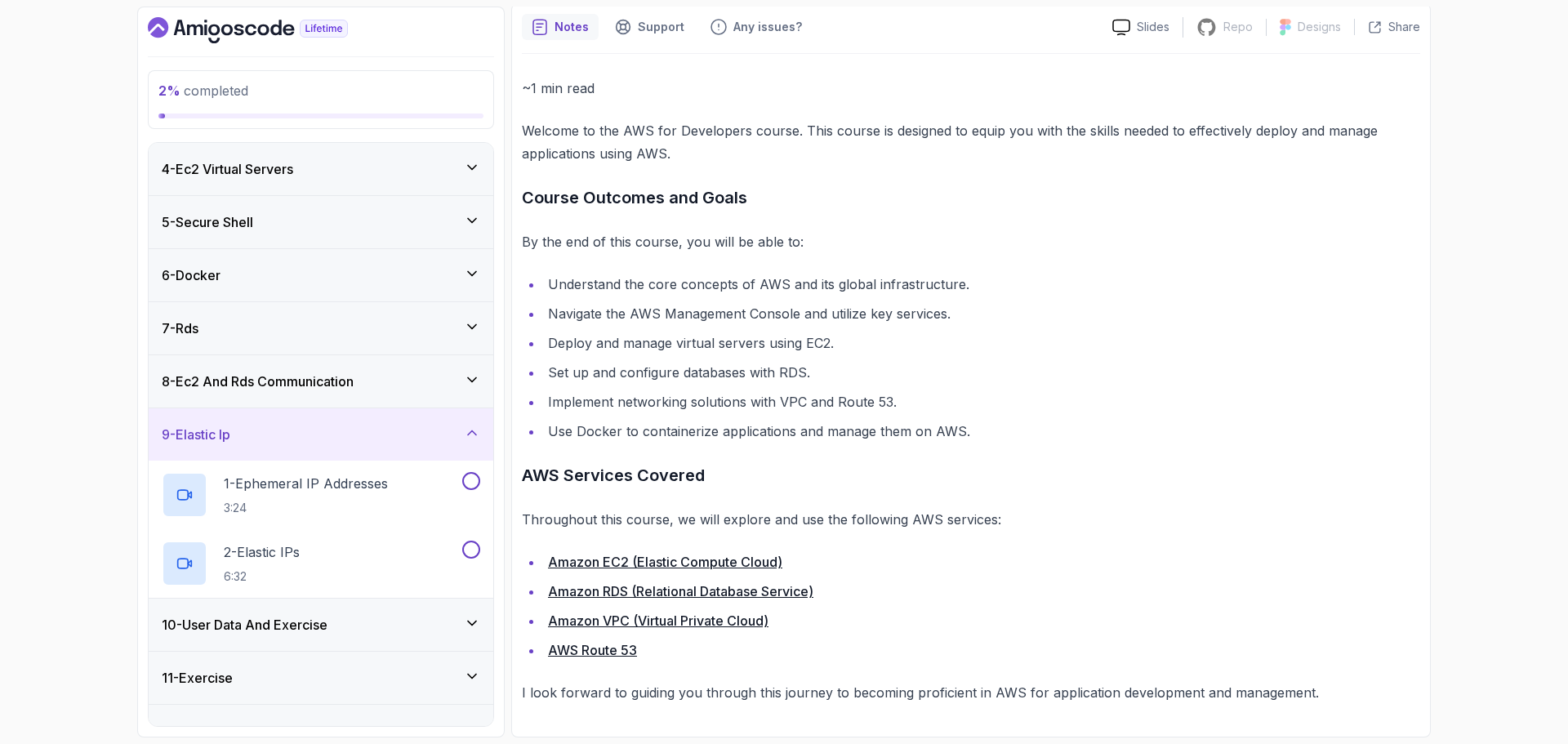
click at [317, 627] on h3 "10 - User Data And Exercise" at bounding box center [244, 625] width 166 height 19
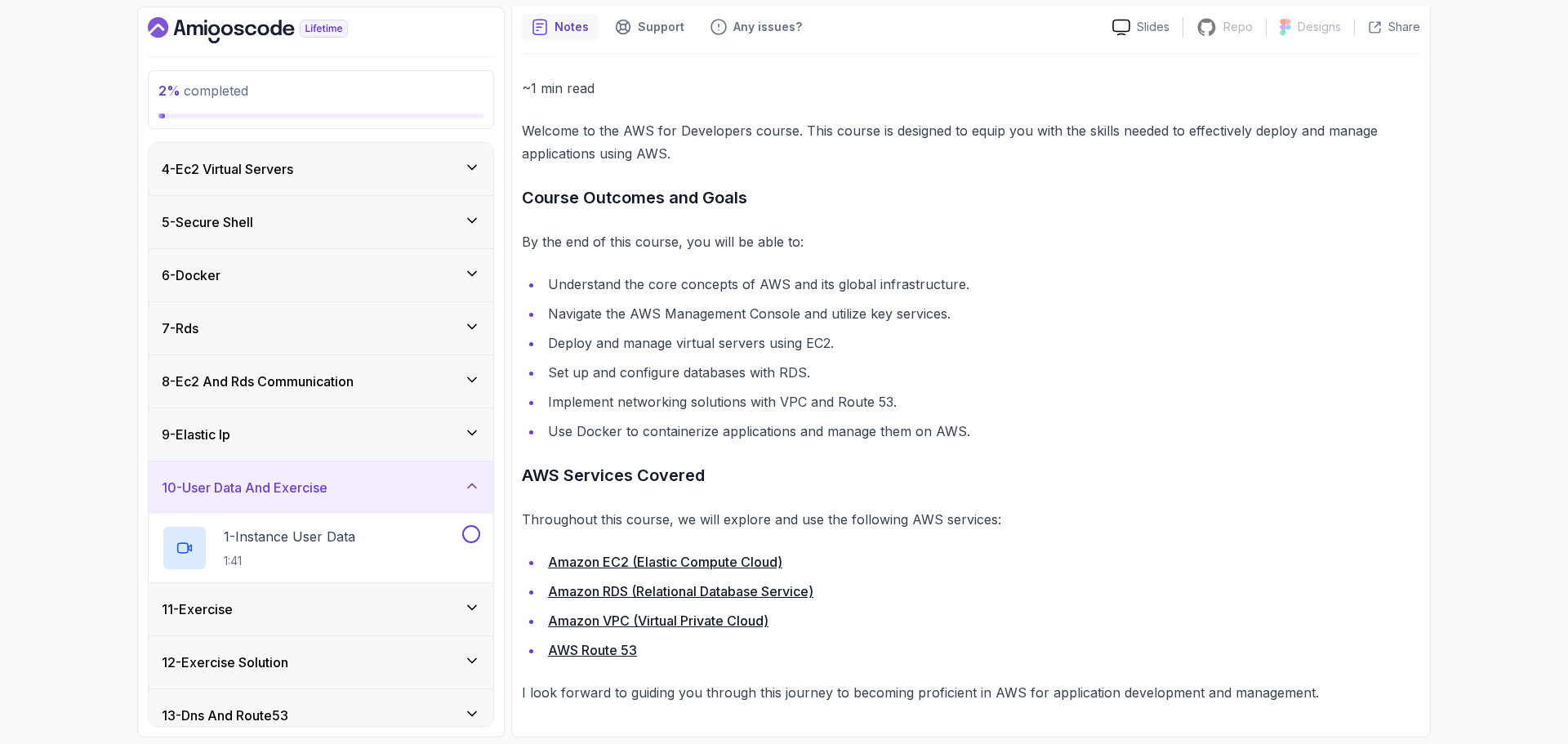
click at [238, 386] on h3 "8 - Ec2 And Rds Communication" at bounding box center [257, 382] width 192 height 19
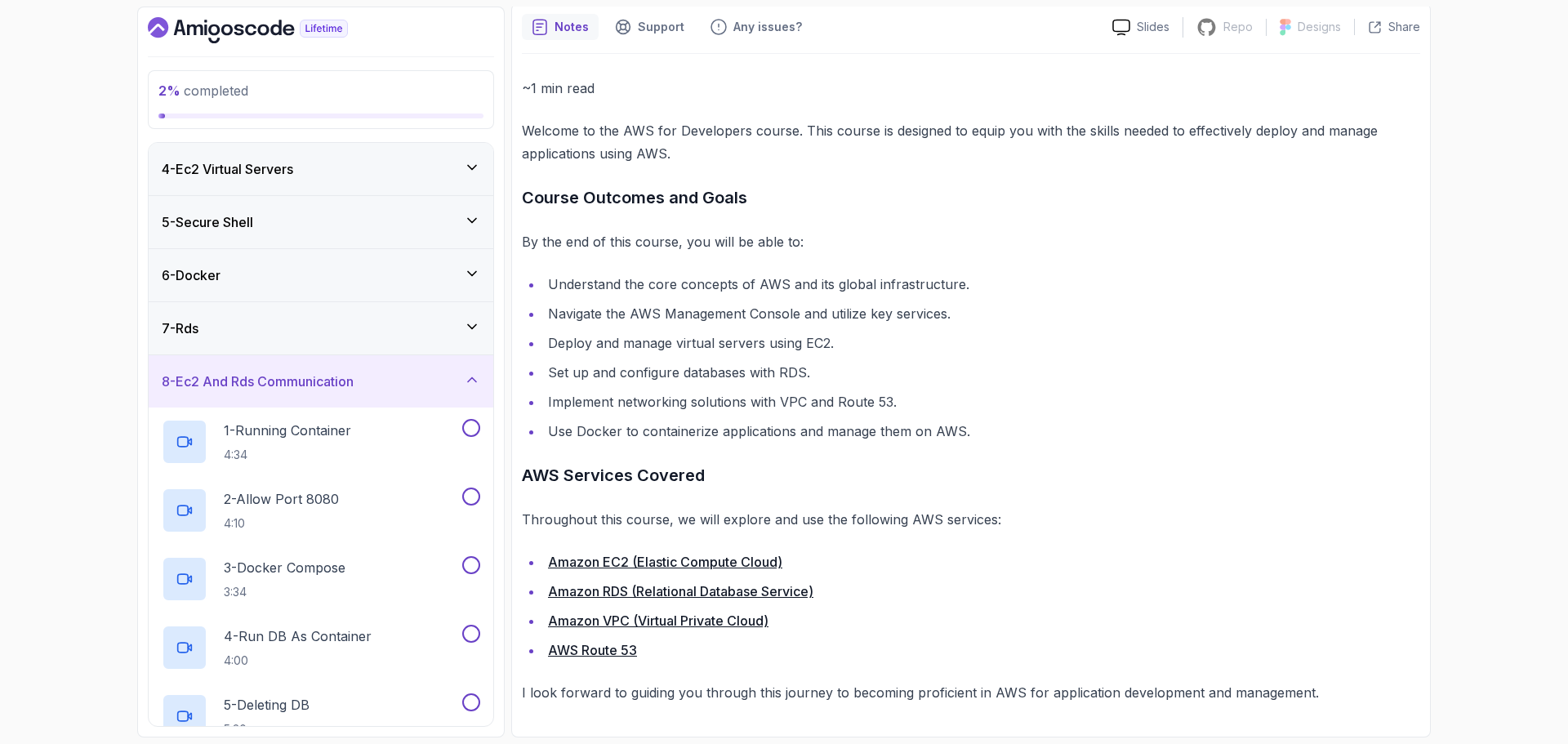
click at [241, 388] on h3 "8 - Ec2 And Rds Communication" at bounding box center [257, 382] width 192 height 19
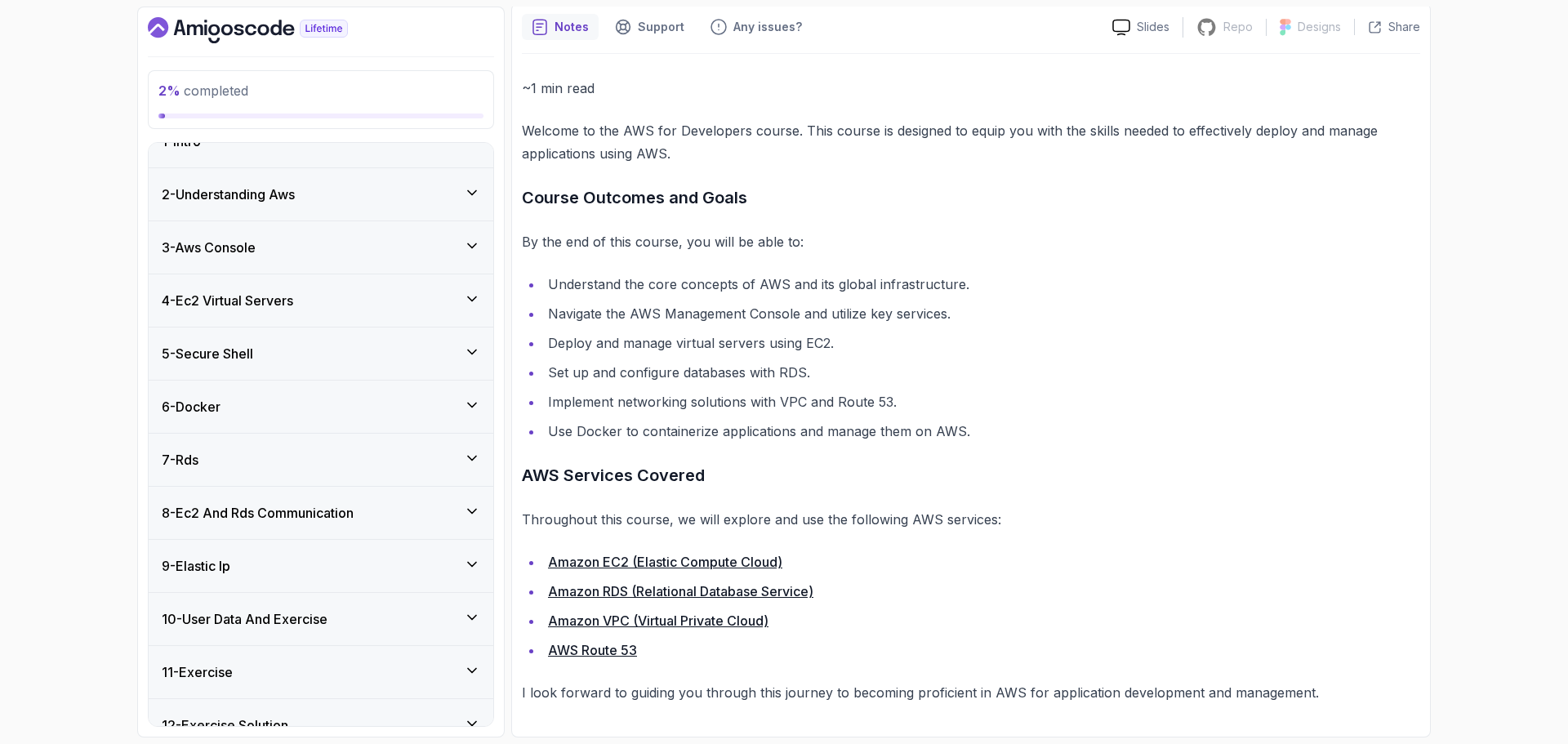
scroll to position [0, 0]
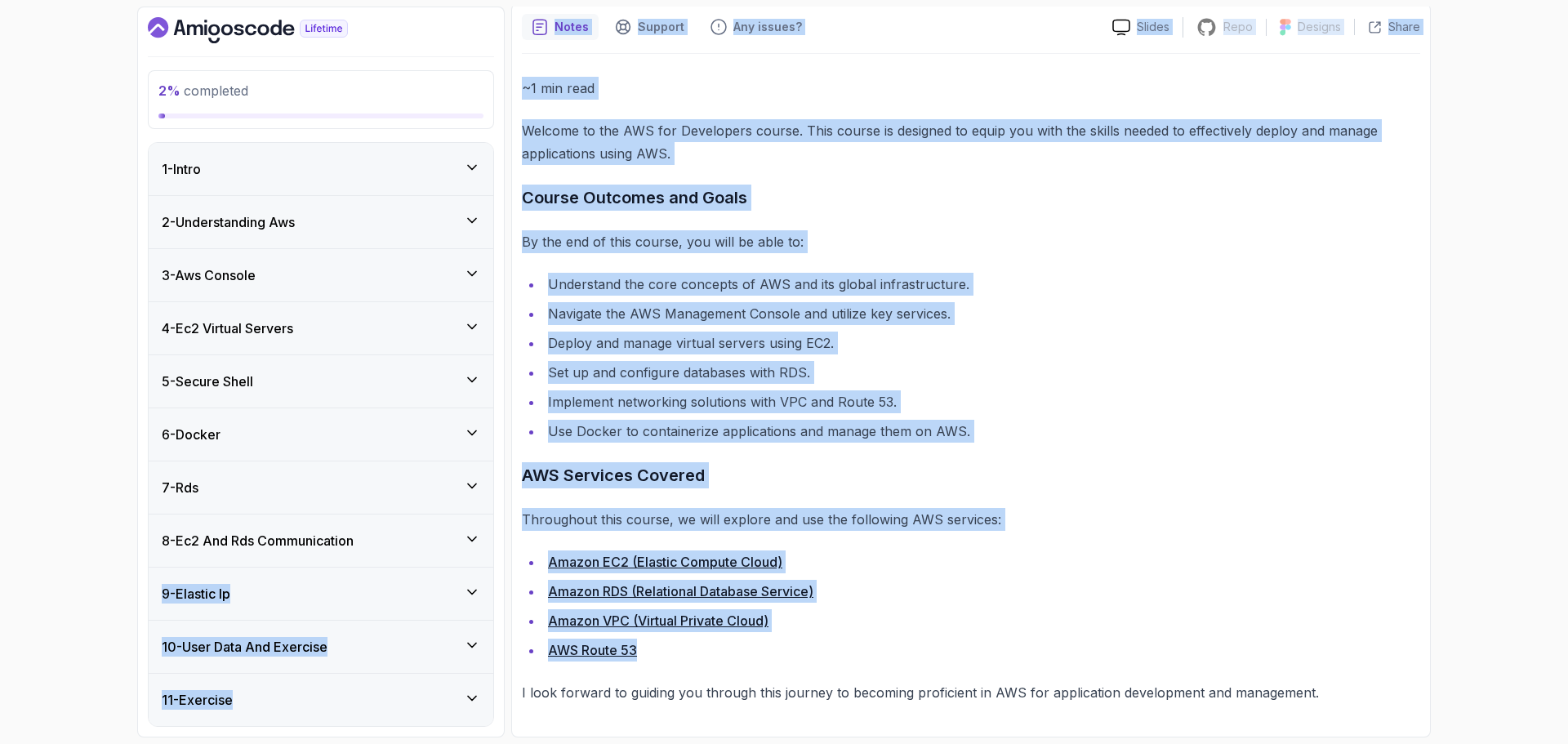
drag, startPoint x: 617, startPoint y: 656, endPoint x: 507, endPoint y: 547, distance: 154.9
click at [507, 547] on div "2 % completed 1 - Intro 2 - Understanding Aws 3 - Aws Console 4 - Ec2 Virtual S…" at bounding box center [784, 372] width 1294 height 731
click at [1086, 492] on div "~1 min read Welcome to the AWS for Developers course. This course is designed t…" at bounding box center [971, 391] width 899 height 627
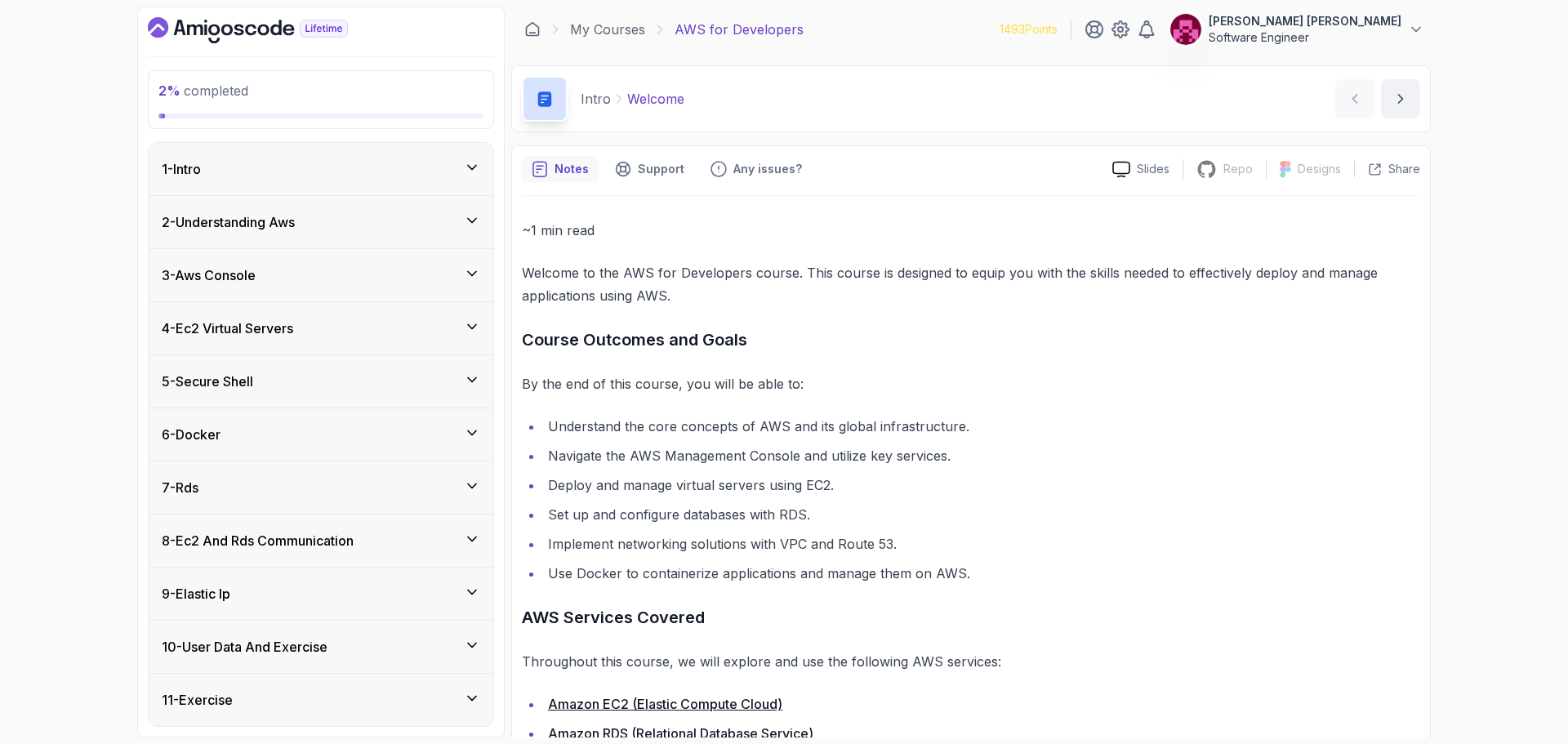
click at [271, 171] on div "1 - Intro" at bounding box center [320, 169] width 318 height 19
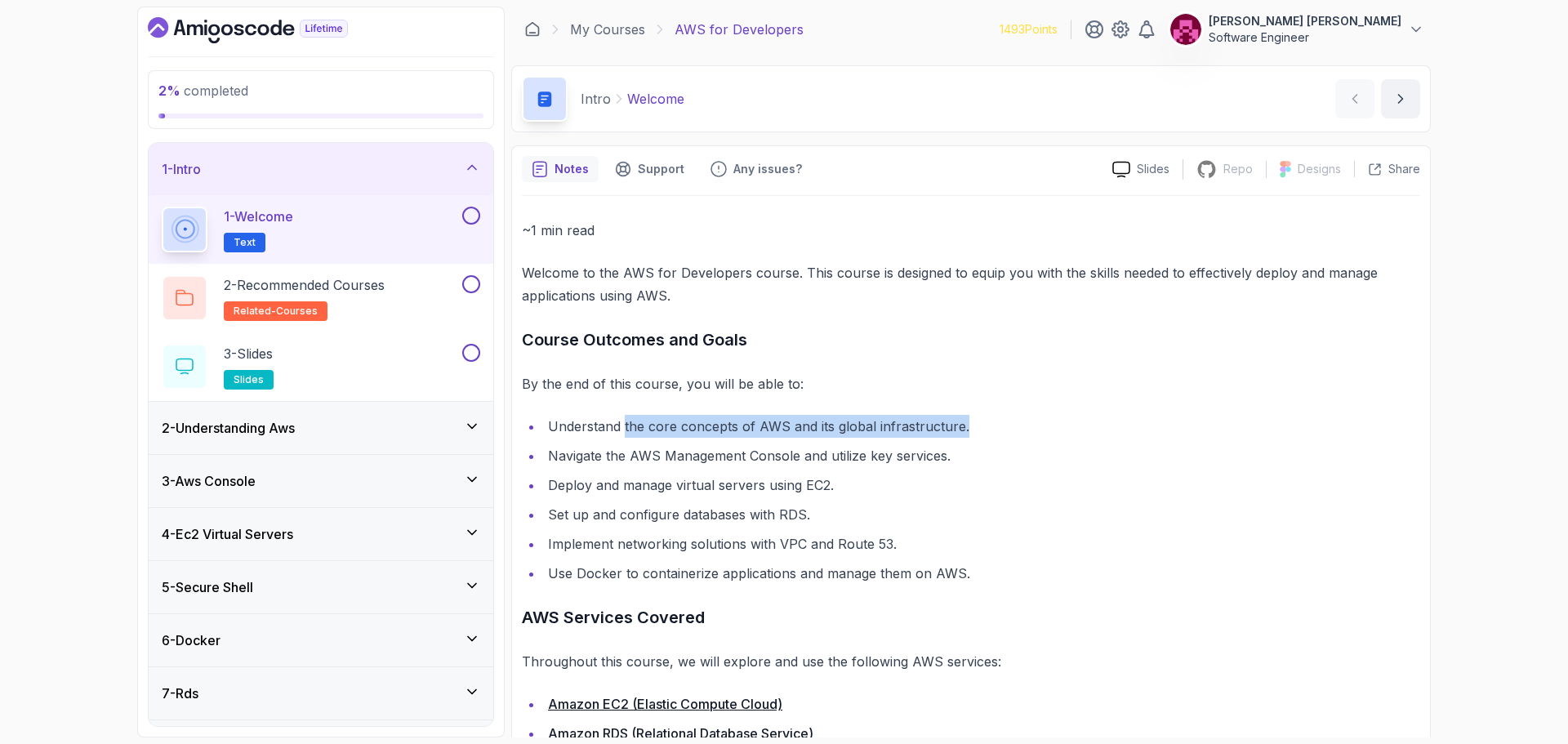
drag, startPoint x: 624, startPoint y: 422, endPoint x: 1001, endPoint y: 435, distance: 377.2
click at [1001, 435] on li "Understand the core concepts of AWS and its global infrastructure." at bounding box center [982, 426] width 877 height 22
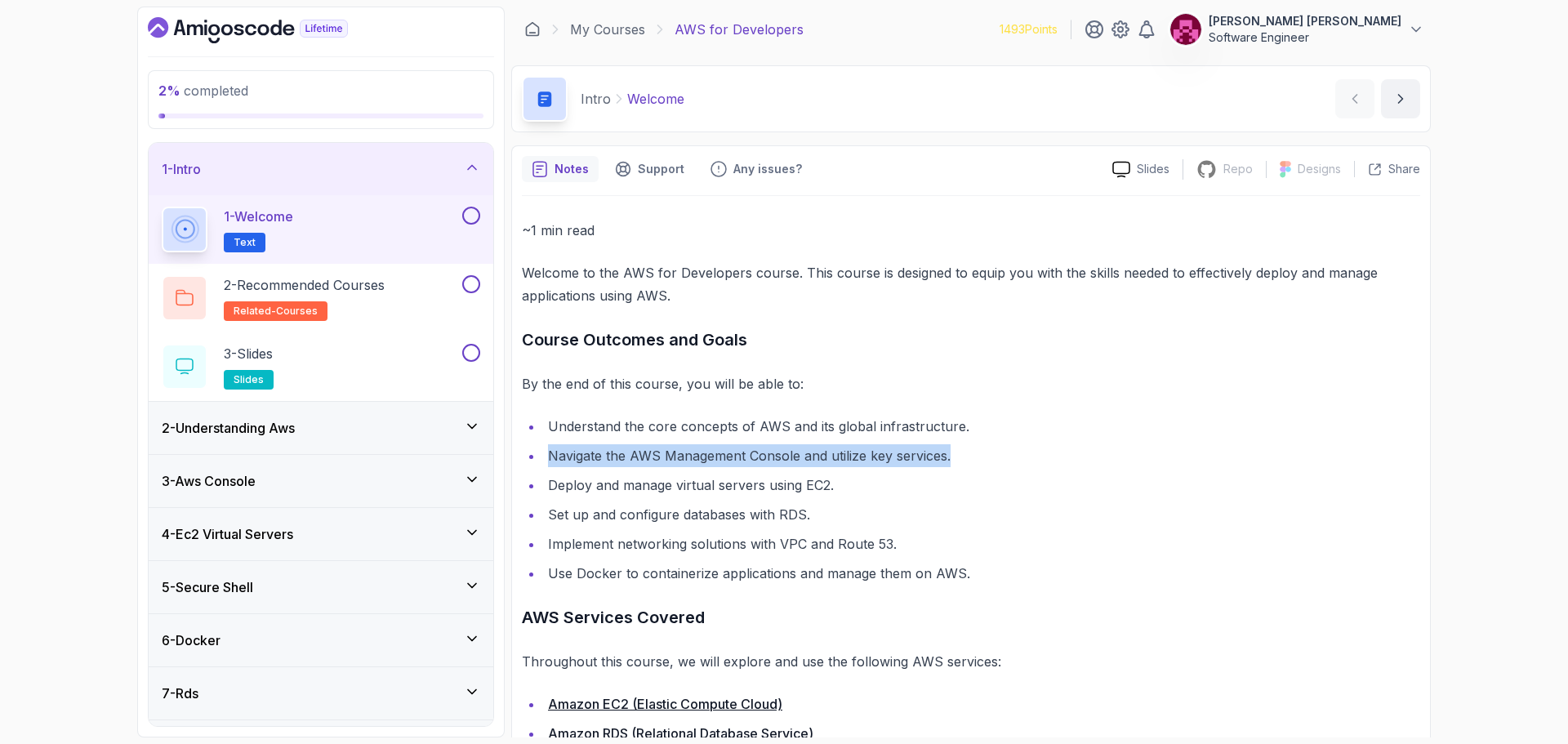
drag, startPoint x: 951, startPoint y: 455, endPoint x: 516, endPoint y: 463, distance: 435.1
click at [516, 463] on div "Notes Support Any issues? Slides Repo Repository not available Designs Design n…" at bounding box center [971, 512] width 919 height 734
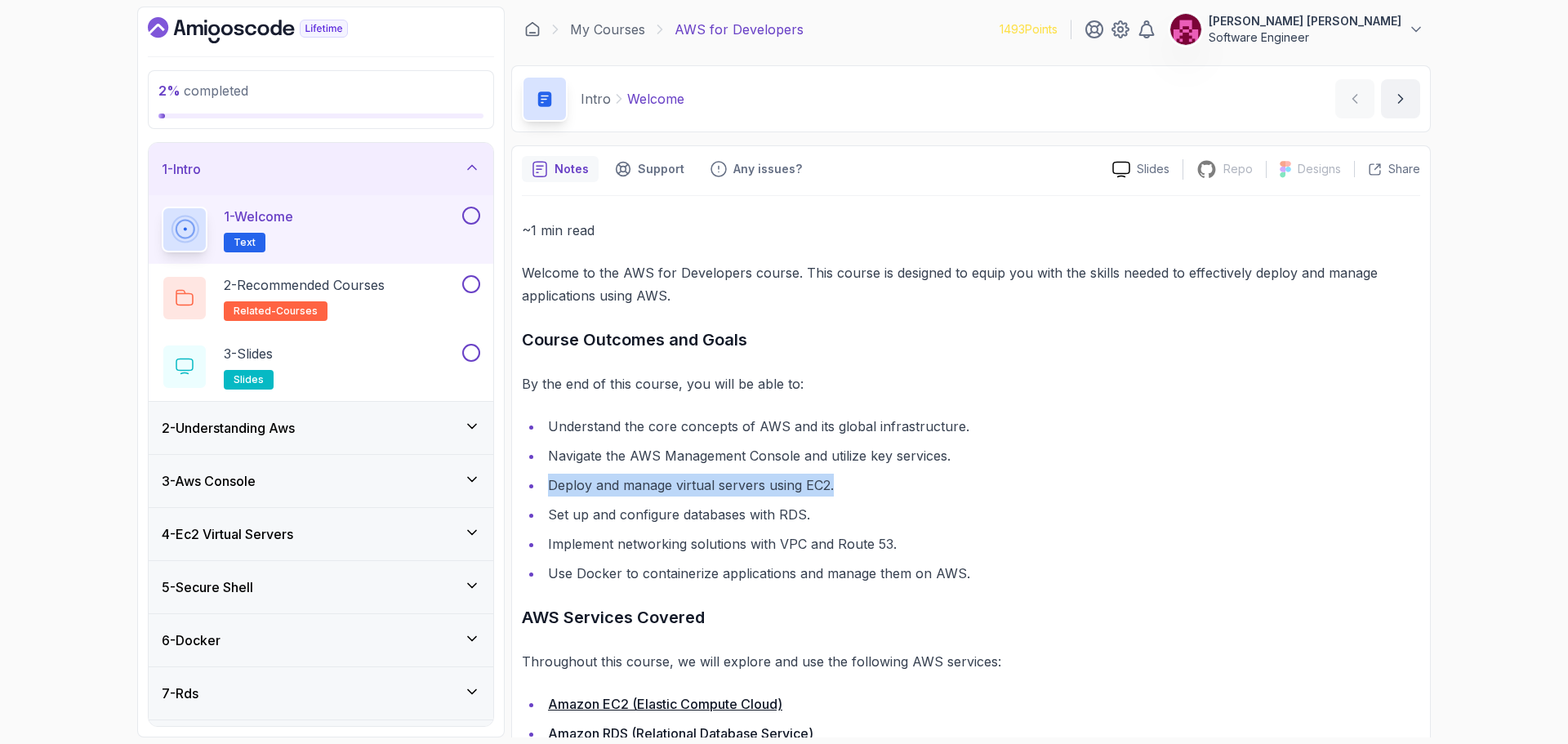
drag, startPoint x: 540, startPoint y: 489, endPoint x: 877, endPoint y: 478, distance: 337.2
click at [877, 478] on ul "Understand the core concepts of AWS and its global infrastructure. Navigate the…" at bounding box center [971, 500] width 899 height 169
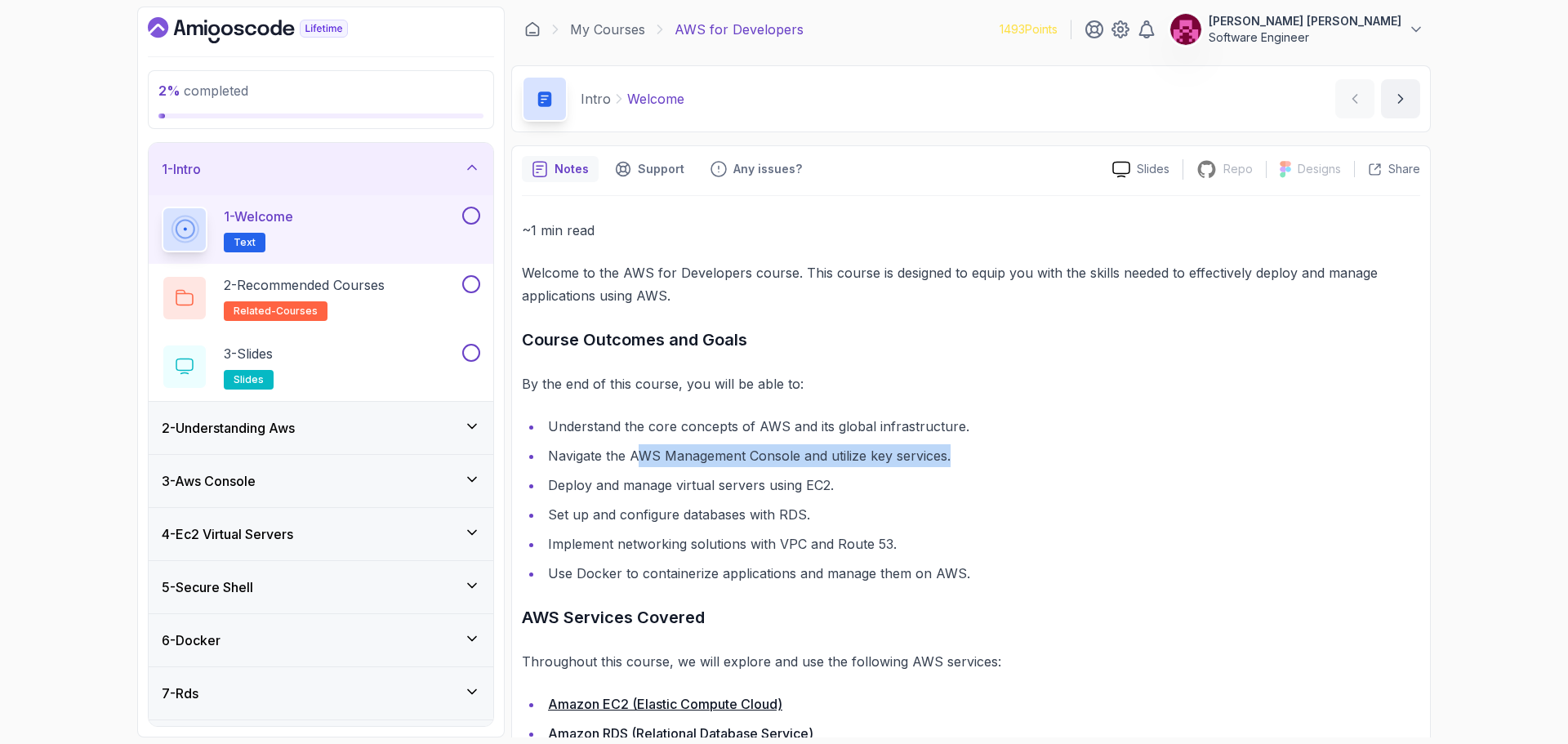
drag, startPoint x: 987, startPoint y: 457, endPoint x: 643, endPoint y: 463, distance: 344.1
click at [643, 463] on li "Navigate the AWS Management Console and utilize key services." at bounding box center [982, 455] width 877 height 22
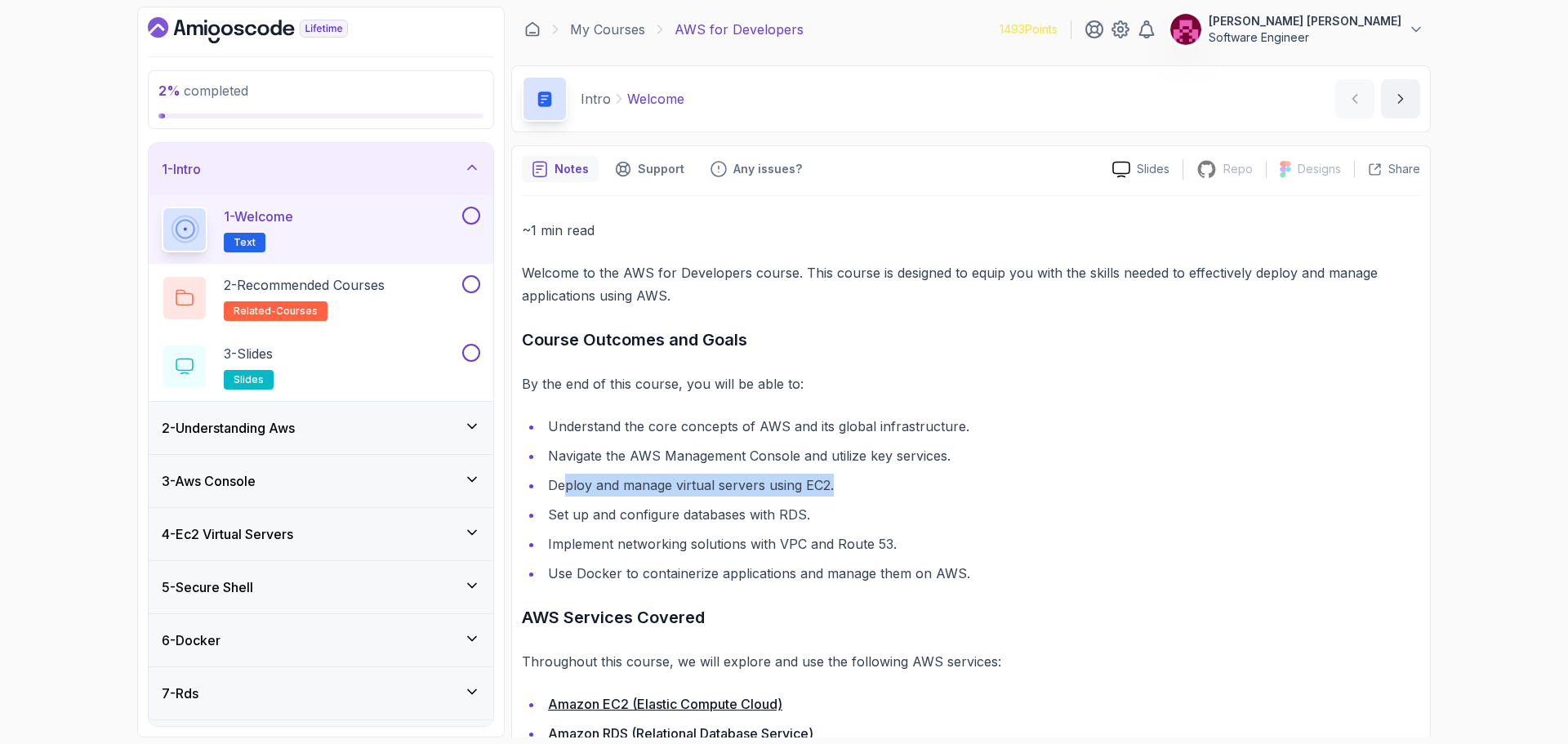
drag, startPoint x: 596, startPoint y: 489, endPoint x: 880, endPoint y: 484, distance: 284.0
click at [880, 484] on li "Deploy and manage virtual servers using EC2." at bounding box center [982, 484] width 877 height 22
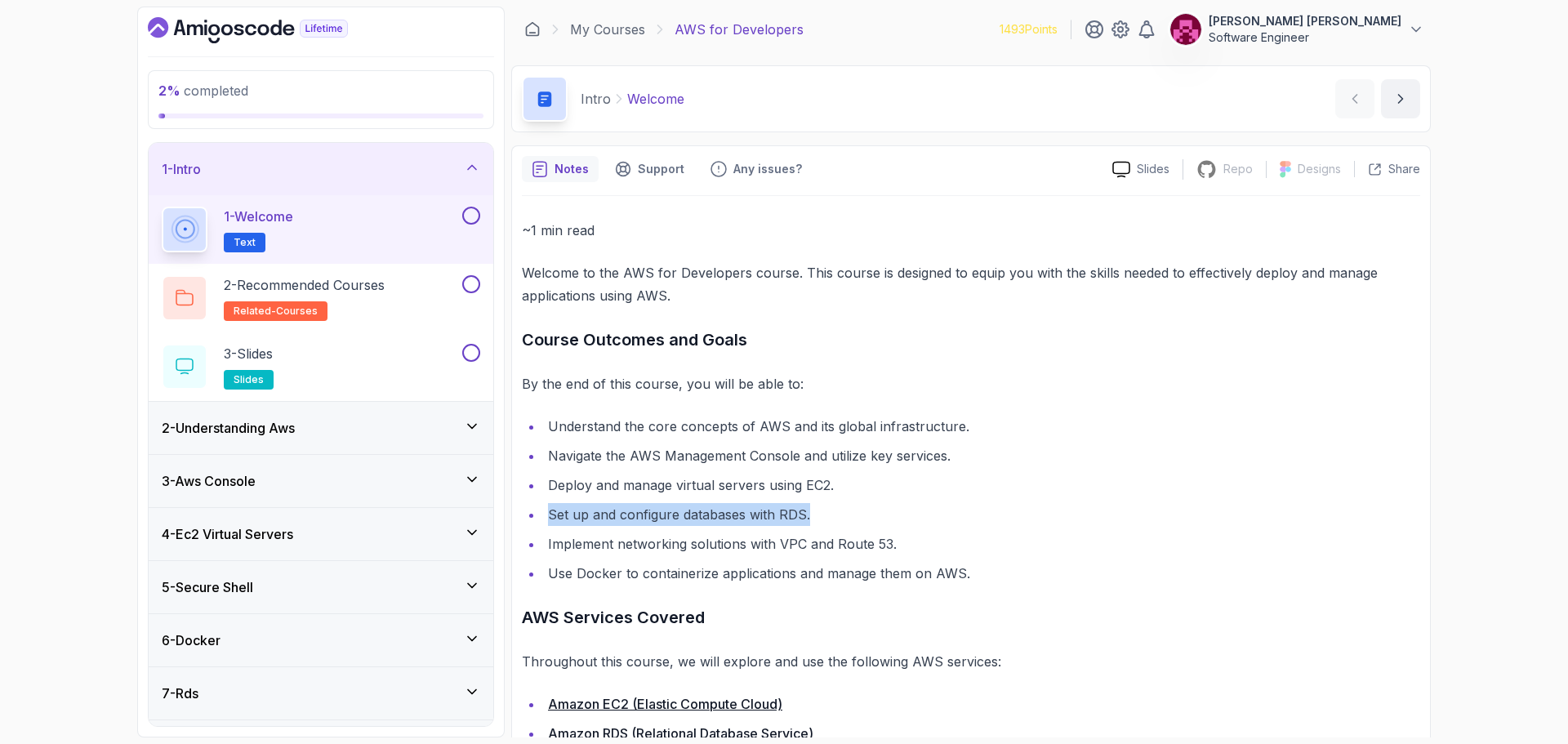
drag, startPoint x: 541, startPoint y: 516, endPoint x: 840, endPoint y: 512, distance: 299.0
click at [838, 512] on ul "Understand the core concepts of AWS and its global infrastructure. Navigate the…" at bounding box center [971, 500] width 899 height 169
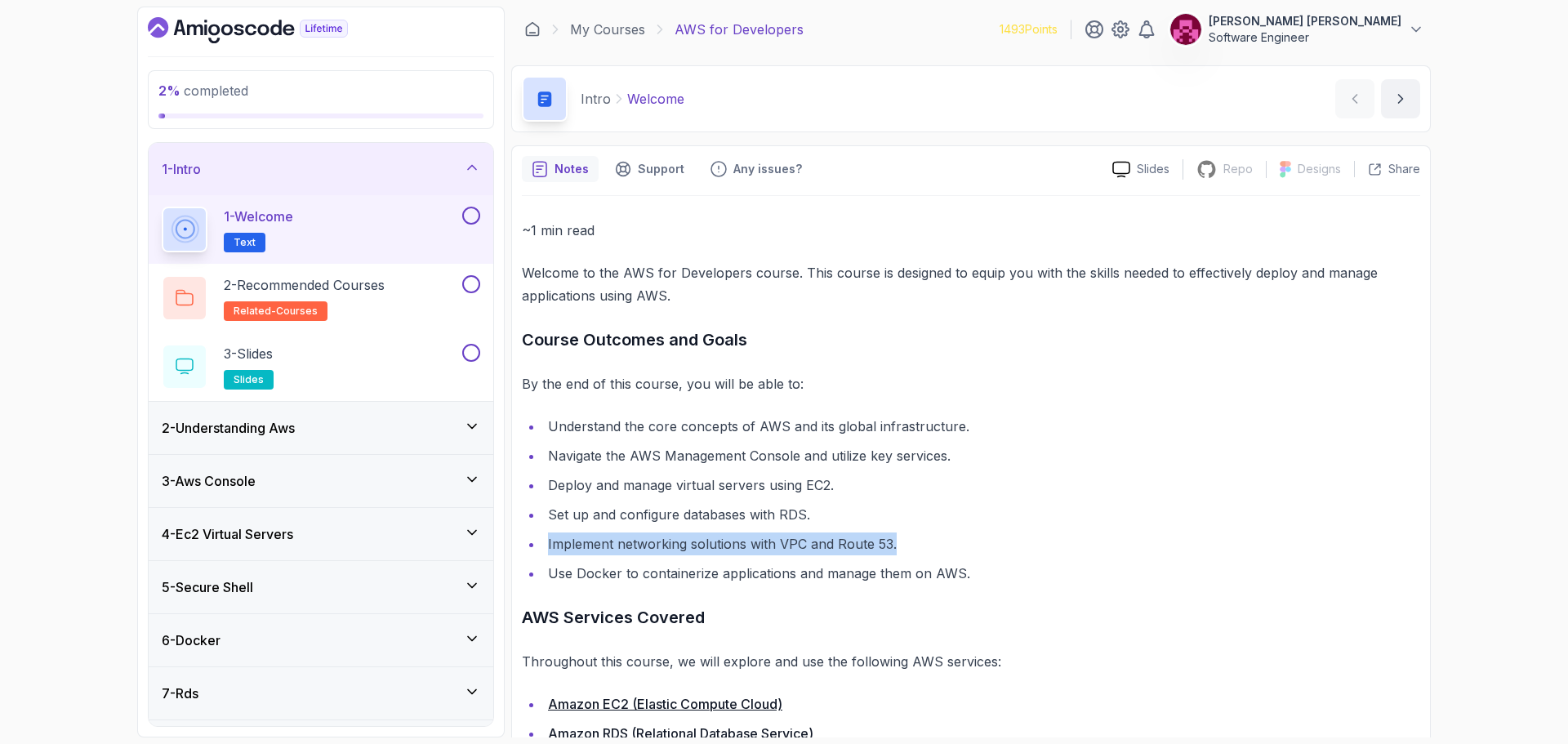
drag, startPoint x: 564, startPoint y: 546, endPoint x: 951, endPoint y: 543, distance: 387.0
click at [951, 543] on li "Implement networking solutions with VPC and Route 53." at bounding box center [982, 543] width 877 height 22
click at [924, 538] on li "Implement networking solutions with VPC and Route 53." at bounding box center [982, 543] width 877 height 22
drag, startPoint x: 584, startPoint y: 548, endPoint x: 993, endPoint y: 548, distance: 409.0
click at [984, 548] on li "Implement networking solutions with VPC and Route 53." at bounding box center [982, 543] width 877 height 22
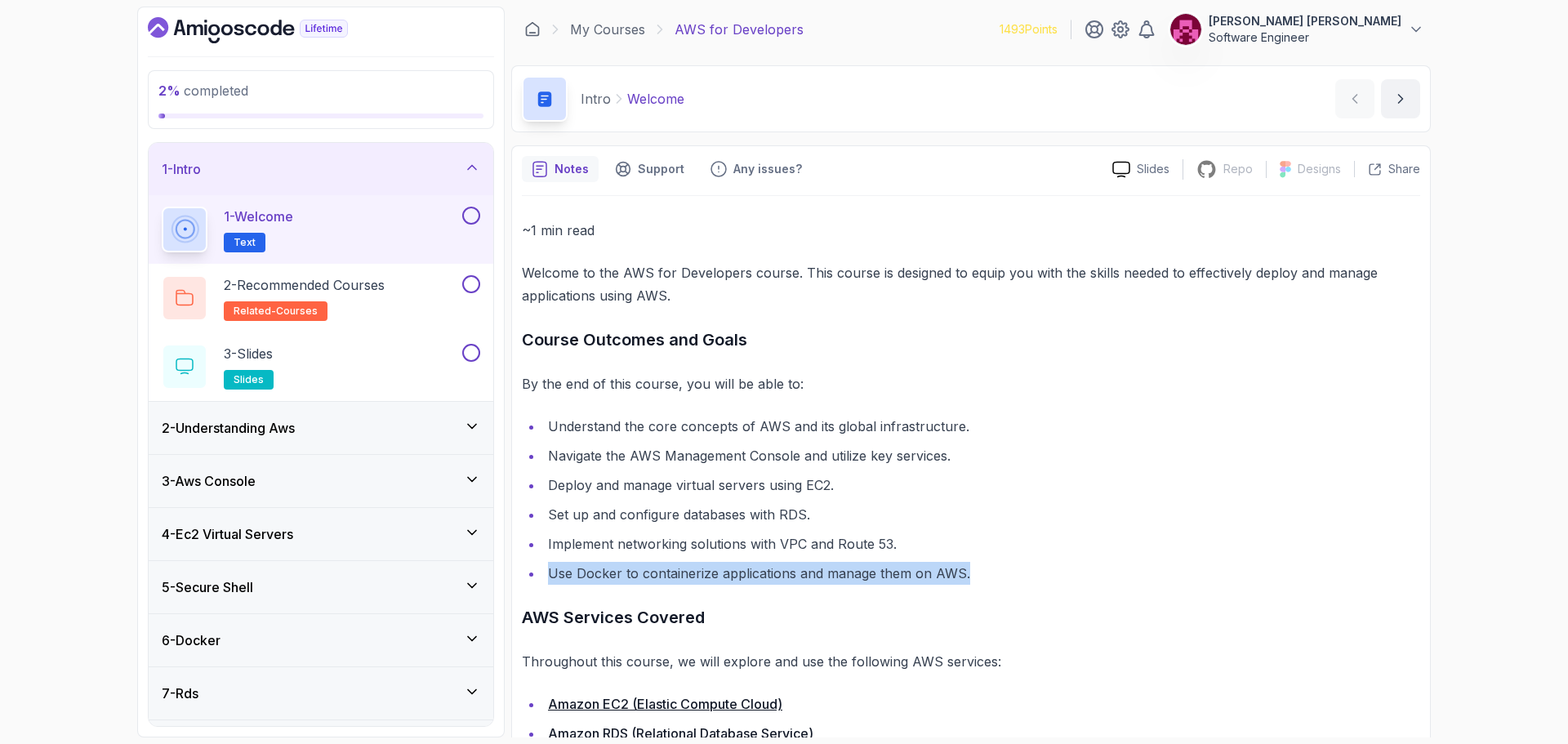
drag, startPoint x: 549, startPoint y: 580, endPoint x: 1060, endPoint y: 578, distance: 511.0
click at [1060, 577] on li "Use Docker to containerize applications and manage them on AWS." at bounding box center [982, 573] width 877 height 22
click at [1045, 578] on li "Use Docker to containerize applications and manage them on AWS." at bounding box center [982, 573] width 877 height 22
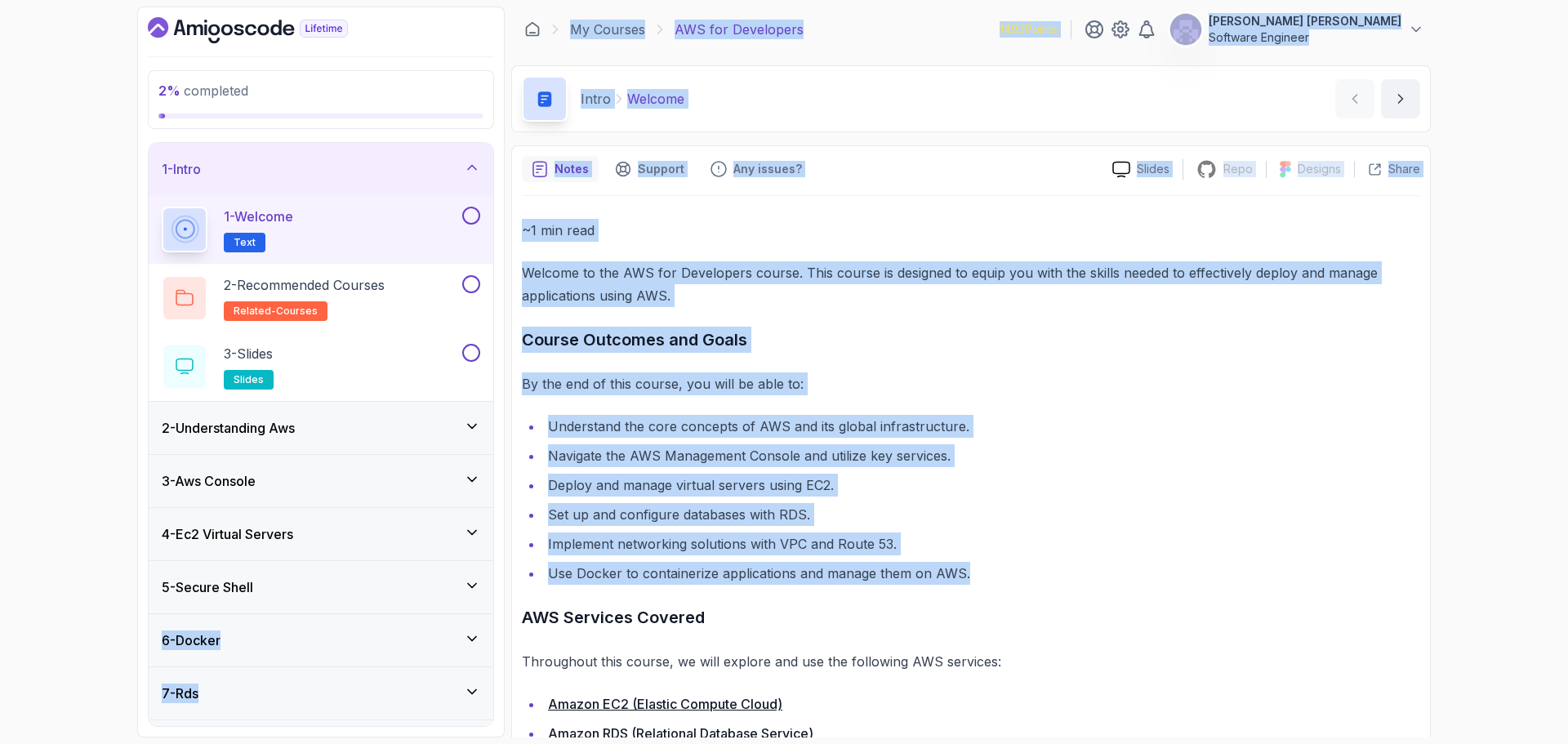
drag, startPoint x: 975, startPoint y: 567, endPoint x: 483, endPoint y: 570, distance: 492.0
click at [483, 570] on div "2 % completed 1 - Intro 1 - Welcome Text 2 - Recommended Courses related-course…" at bounding box center [784, 372] width 1294 height 731
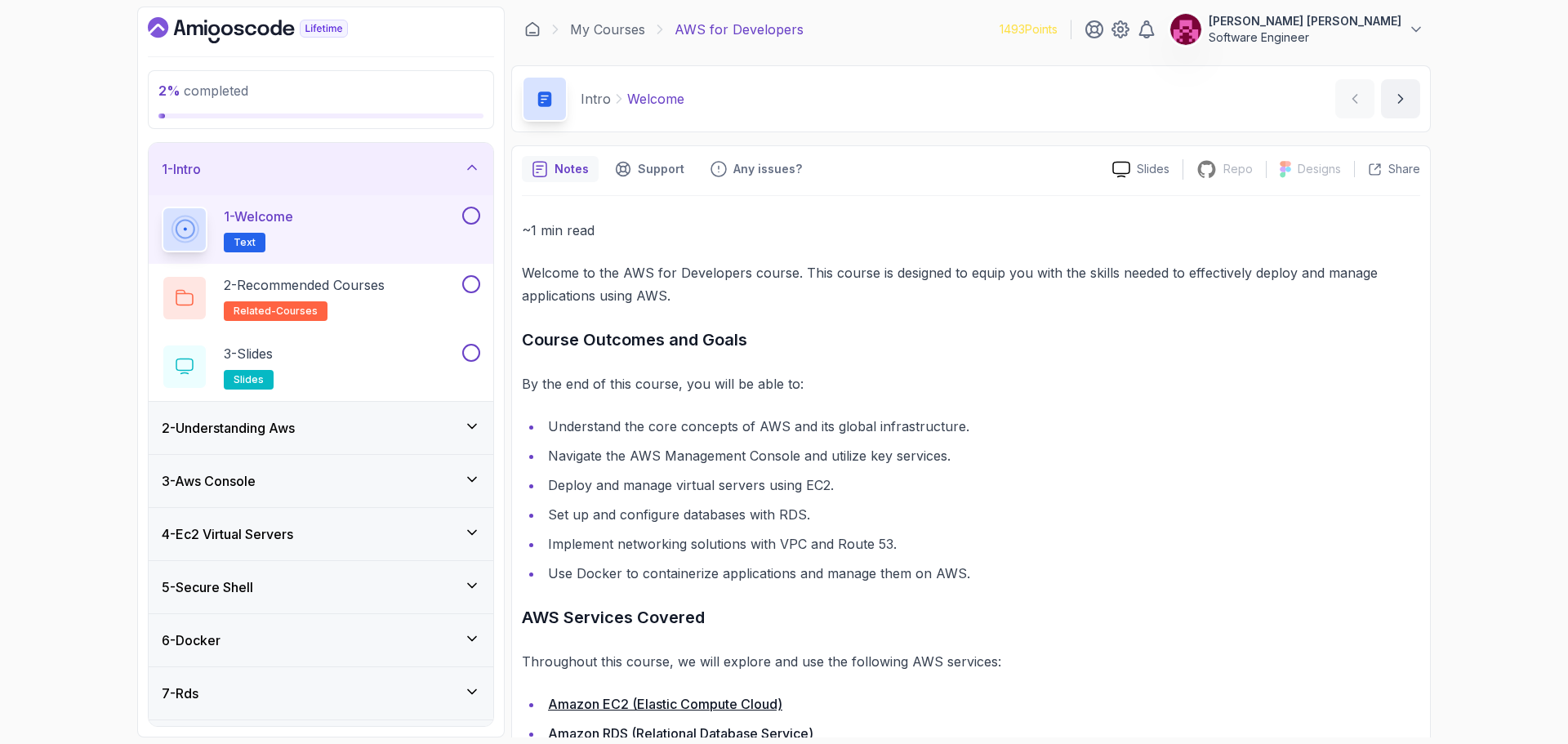
click at [673, 590] on div "~1 min read Welcome to the AWS for Developers course. This course is designed t…" at bounding box center [971, 533] width 899 height 627
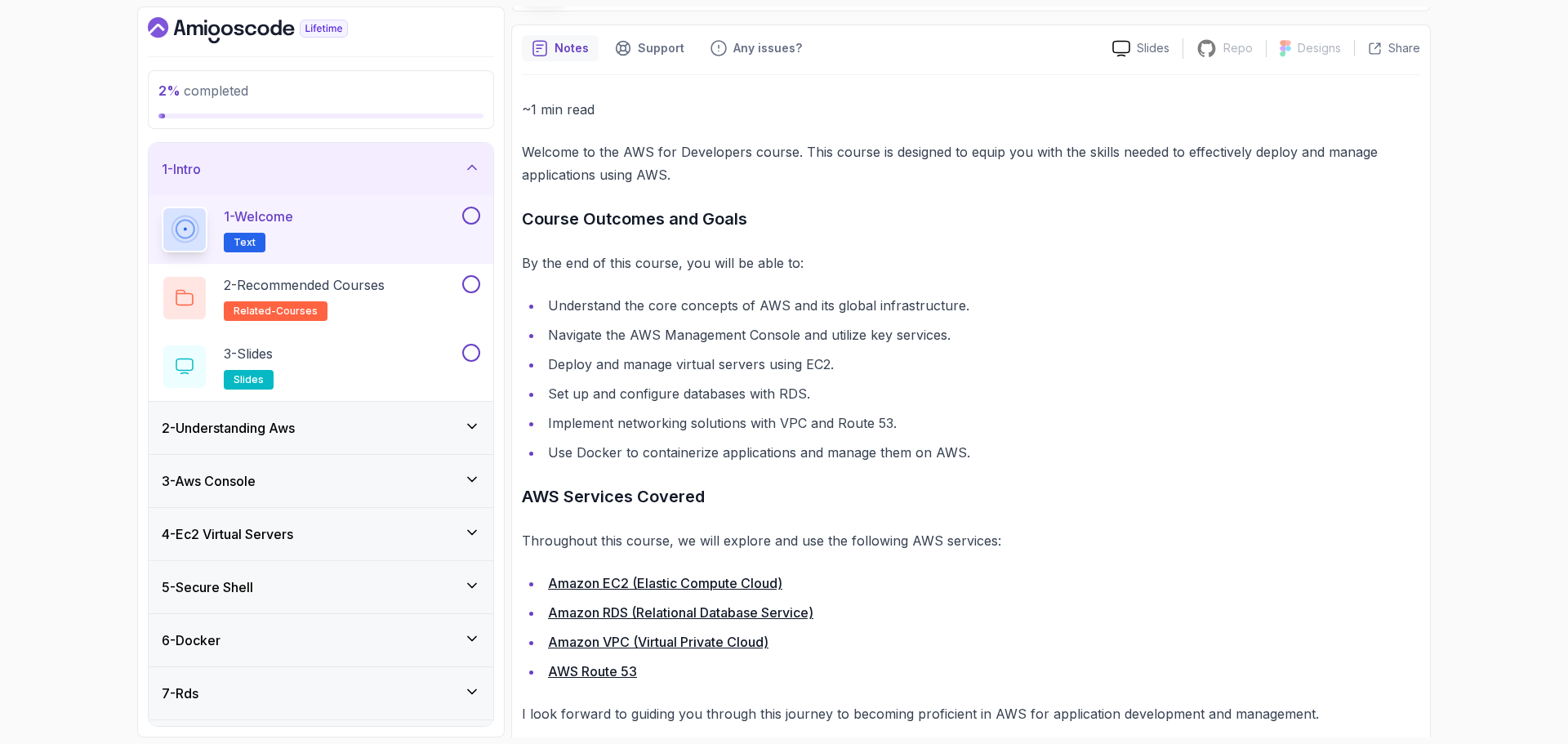
scroll to position [142, 0]
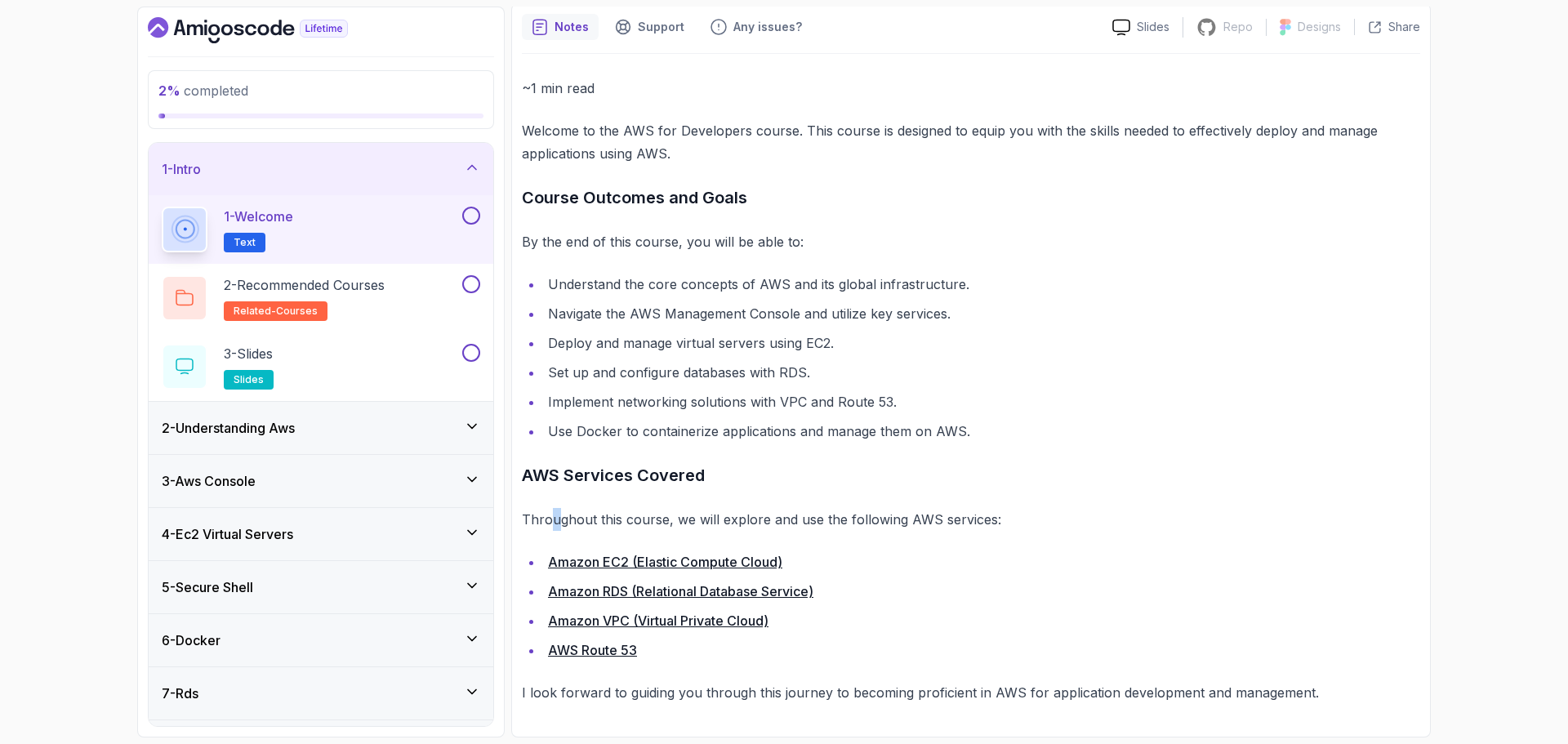
drag, startPoint x: 549, startPoint y: 527, endPoint x: 600, endPoint y: 532, distance: 51.2
click at [585, 528] on p "Throughout this course, we will explore and use the following AWS services:" at bounding box center [971, 519] width 899 height 22
drag, startPoint x: 585, startPoint y: 561, endPoint x: 695, endPoint y: 658, distance: 146.7
click at [695, 658] on li "AWS Route 53" at bounding box center [982, 650] width 877 height 22
click at [472, 212] on button at bounding box center [471, 215] width 18 height 18
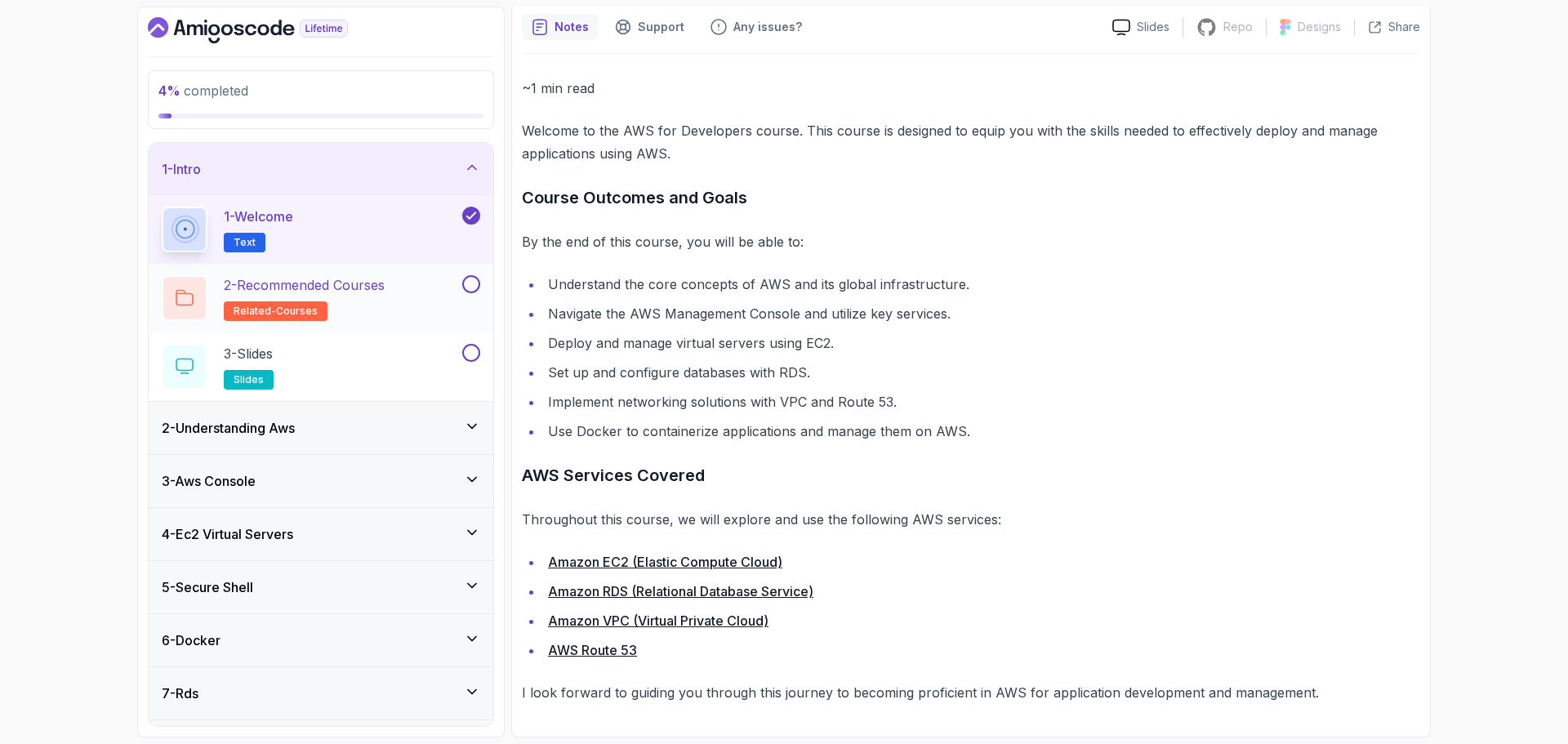
click at [385, 301] on h2 "2 - Recommended Courses related-courses" at bounding box center [304, 298] width 161 height 46
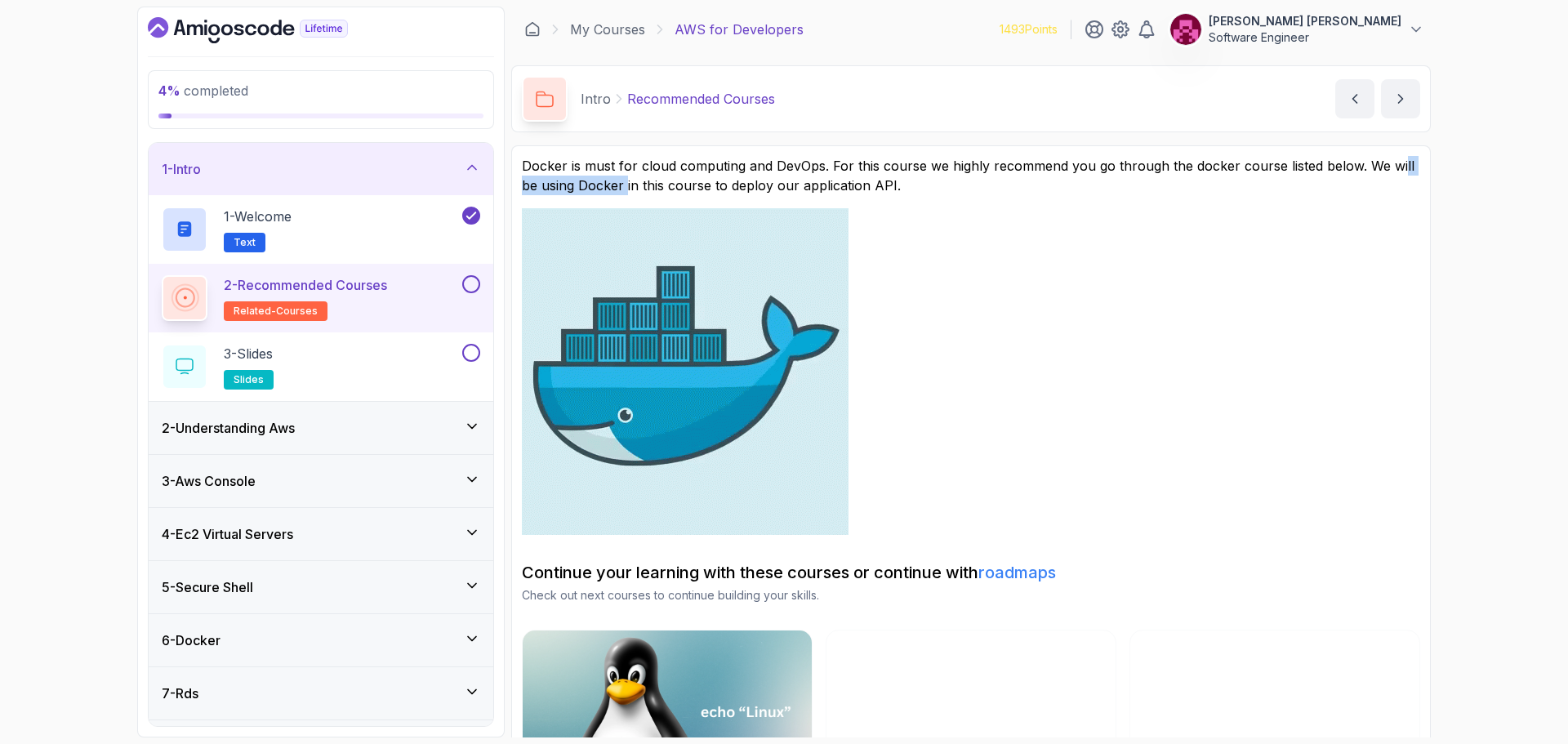
drag, startPoint x: 1372, startPoint y: 166, endPoint x: 627, endPoint y: 178, distance: 745.1
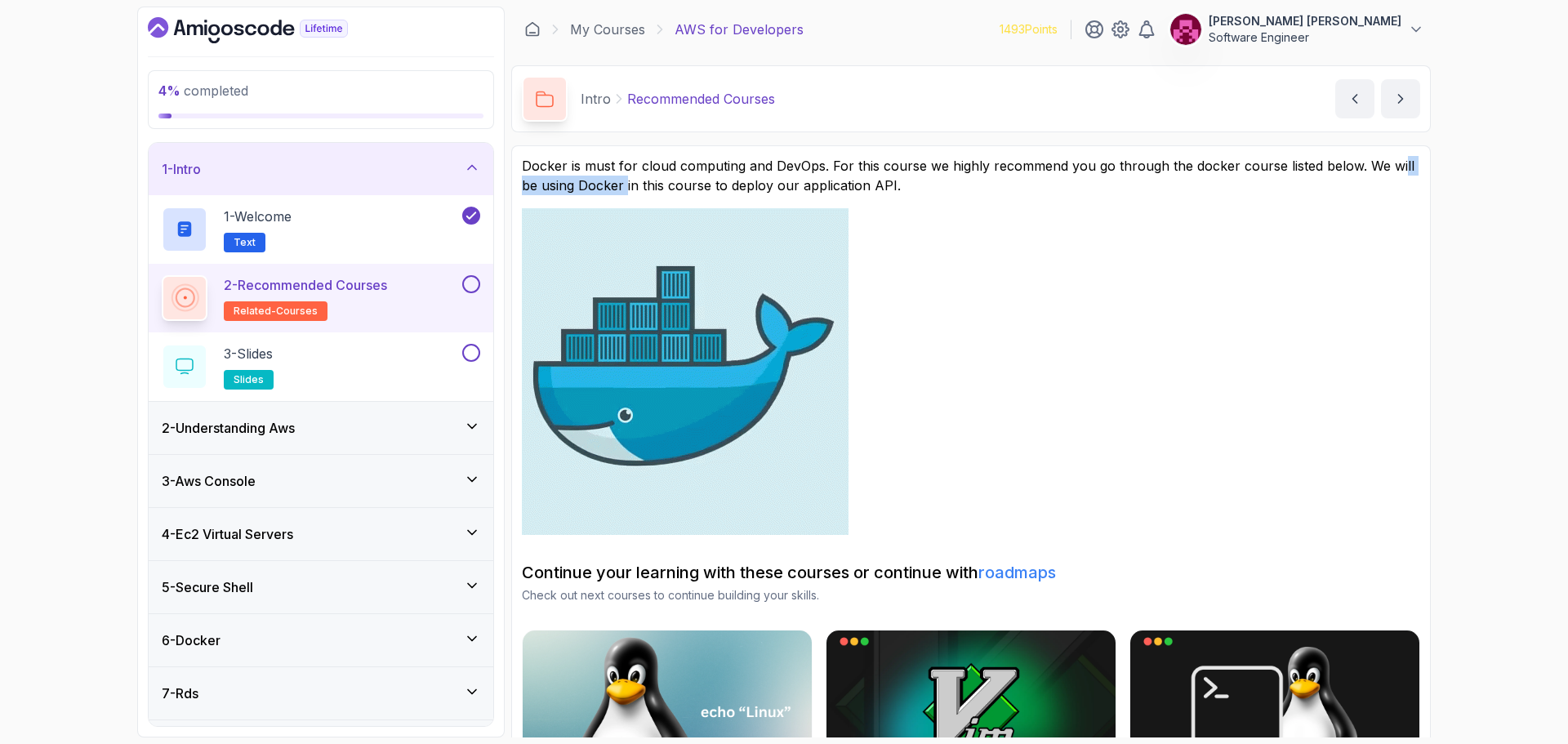
click at [627, 178] on p "Docker is must for cloud computing and DevOps. For this course we highly recomm…" at bounding box center [971, 175] width 899 height 39
click at [649, 180] on p "Docker is must for cloud computing and DevOps. For this course we highly recomm…" at bounding box center [971, 175] width 899 height 39
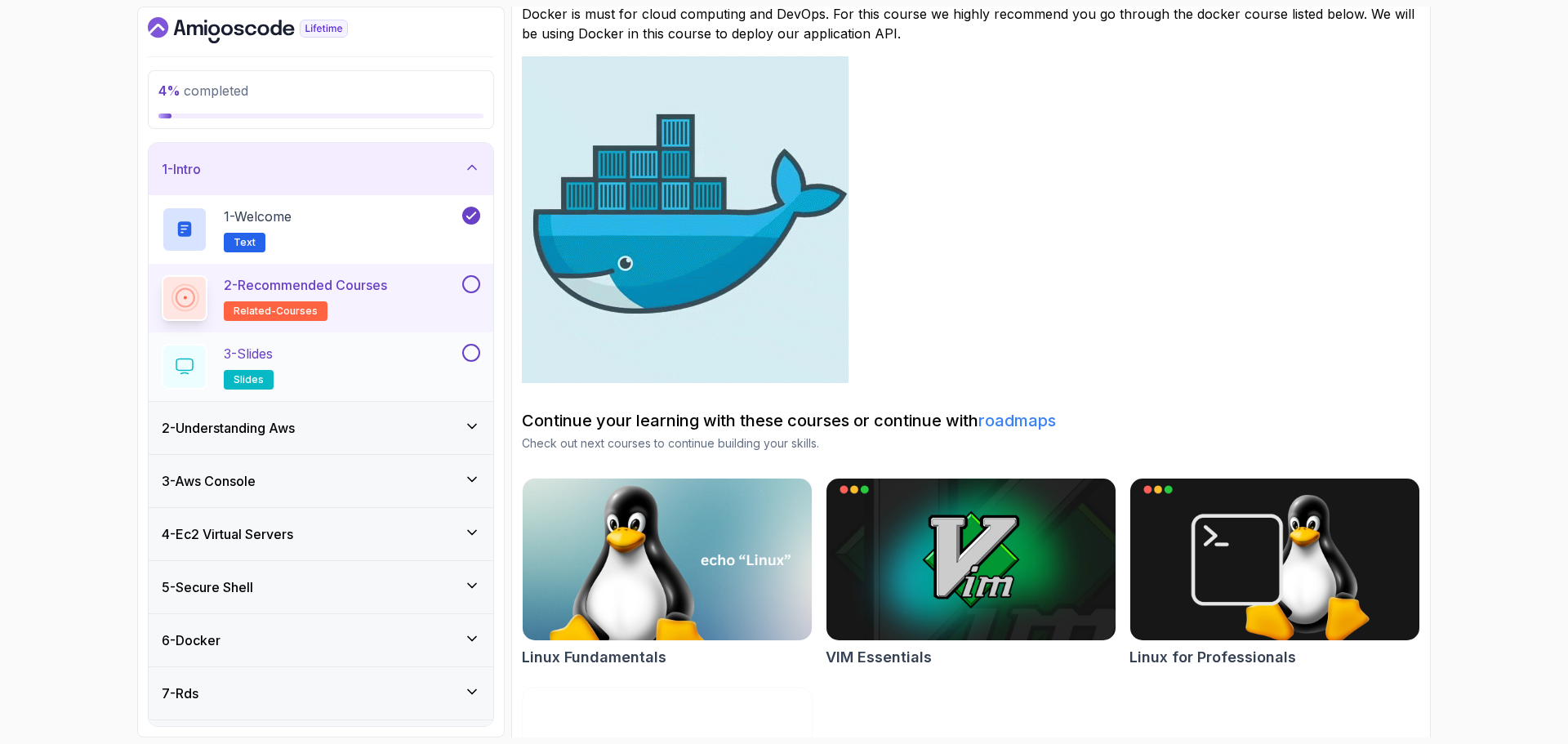
scroll to position [145, 0]
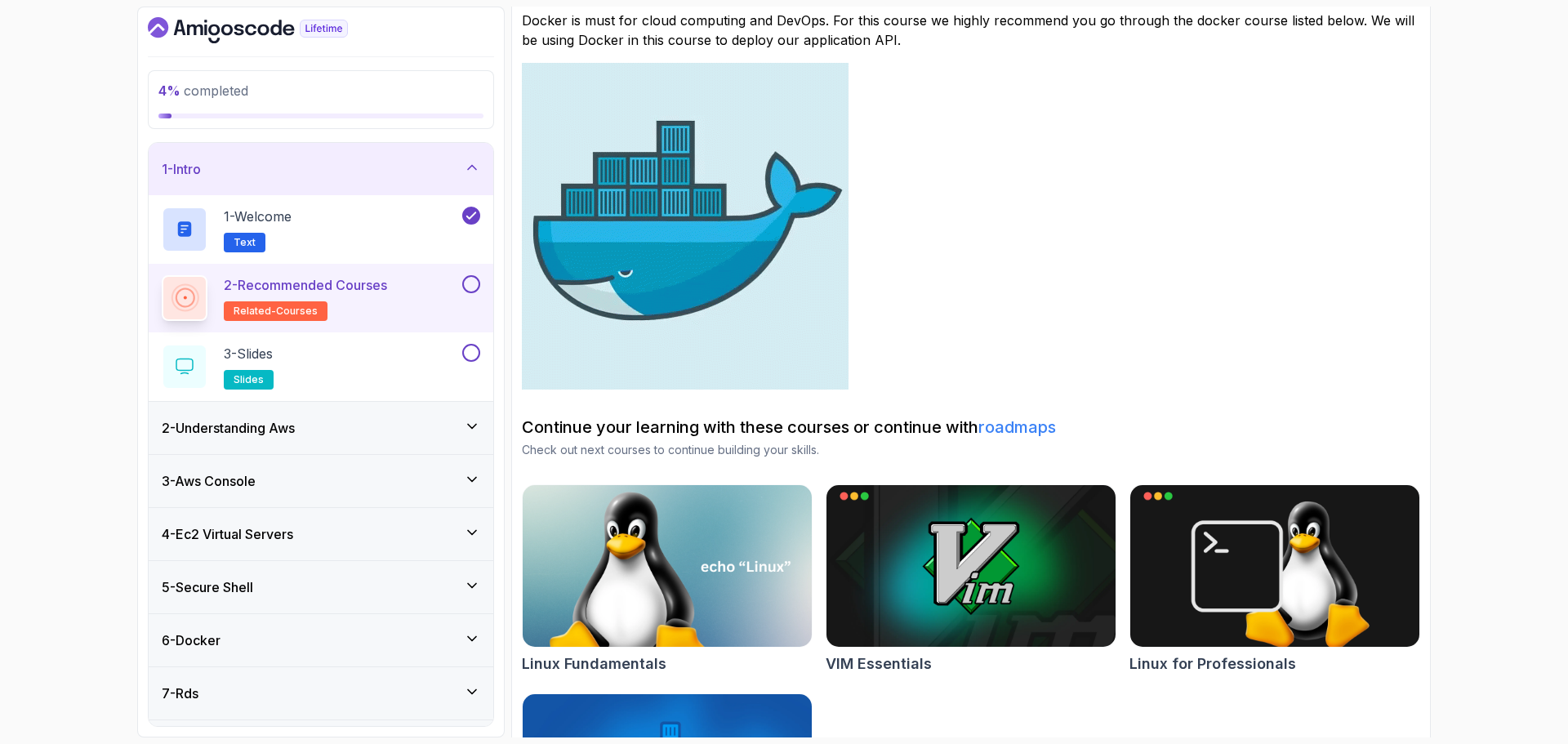
click at [473, 280] on button at bounding box center [471, 284] width 18 height 18
click at [384, 361] on div "3 - Slides slides" at bounding box center [310, 366] width 297 height 46
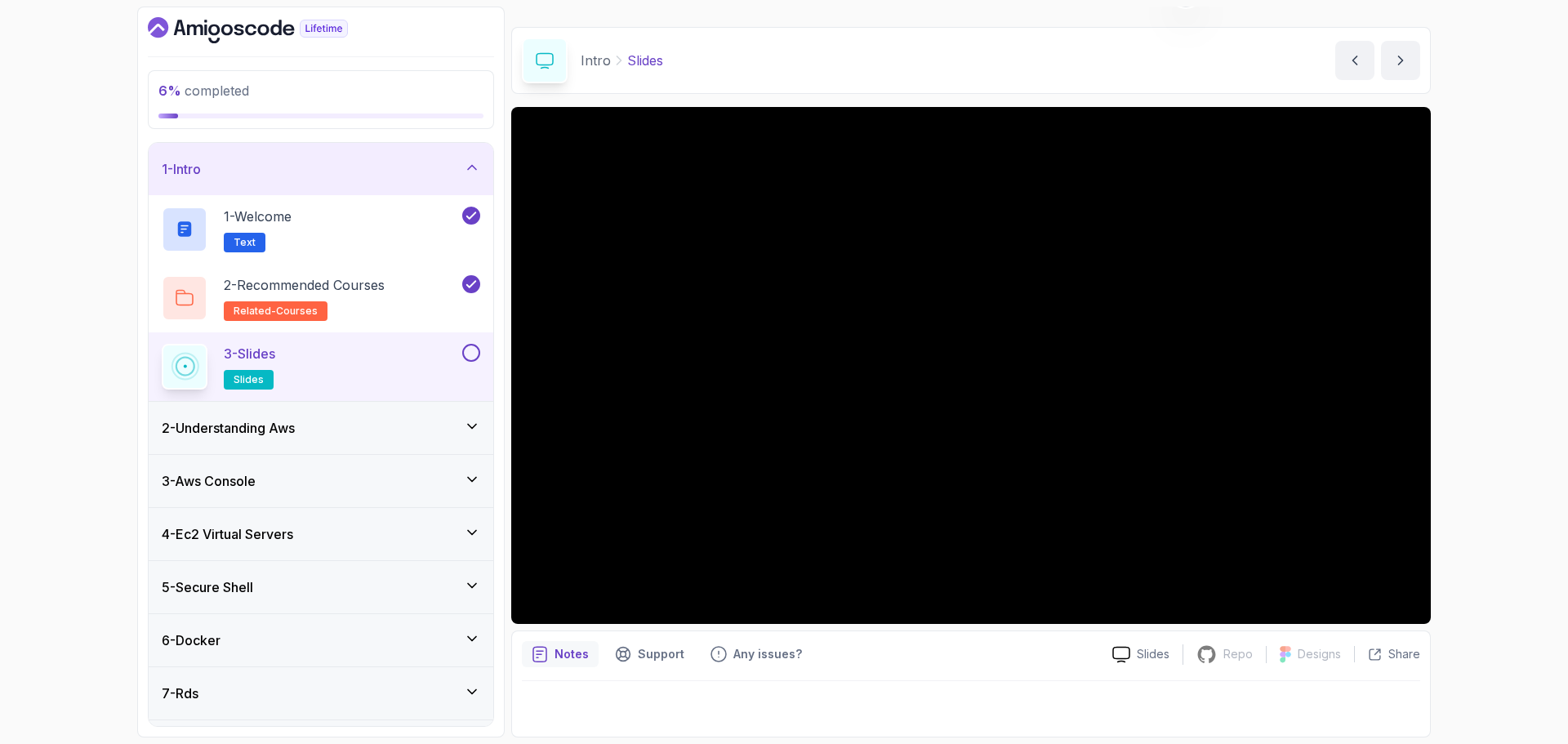
click at [470, 353] on button at bounding box center [471, 353] width 18 height 18
click at [410, 436] on div "2 - Understanding Aws" at bounding box center [320, 428] width 318 height 19
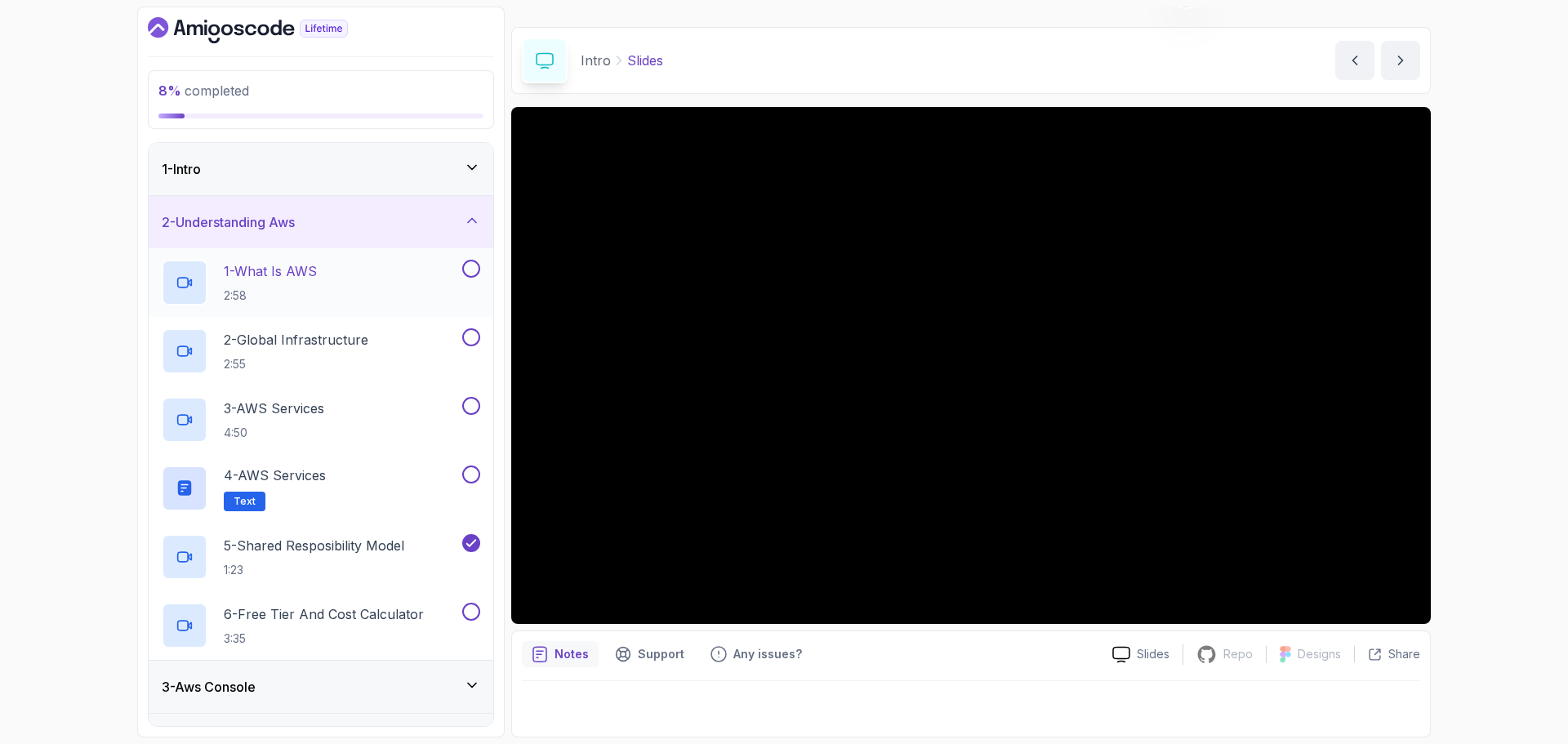
click at [350, 272] on div "1 - What Is AWS 2:58" at bounding box center [310, 282] width 297 height 46
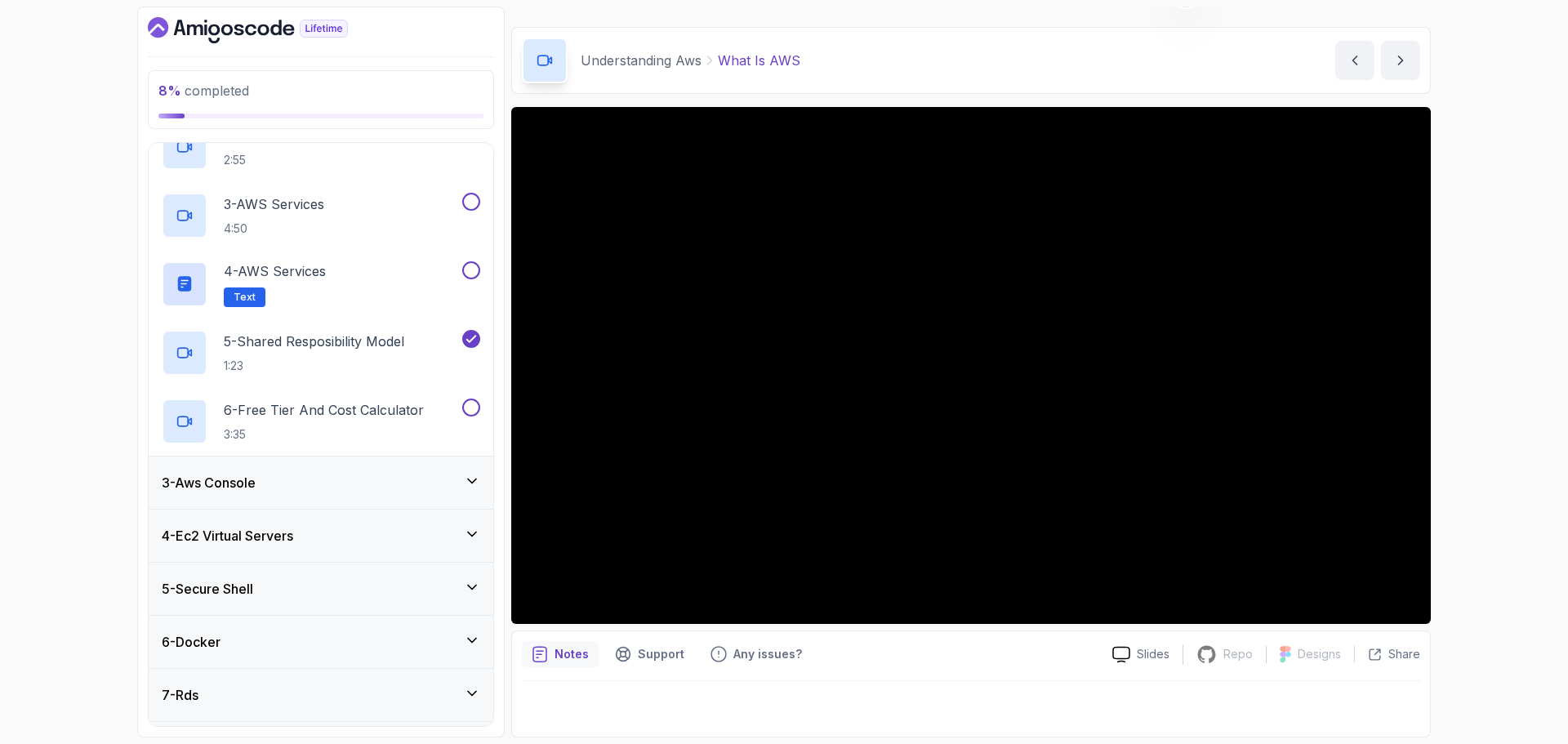
scroll to position [80, 0]
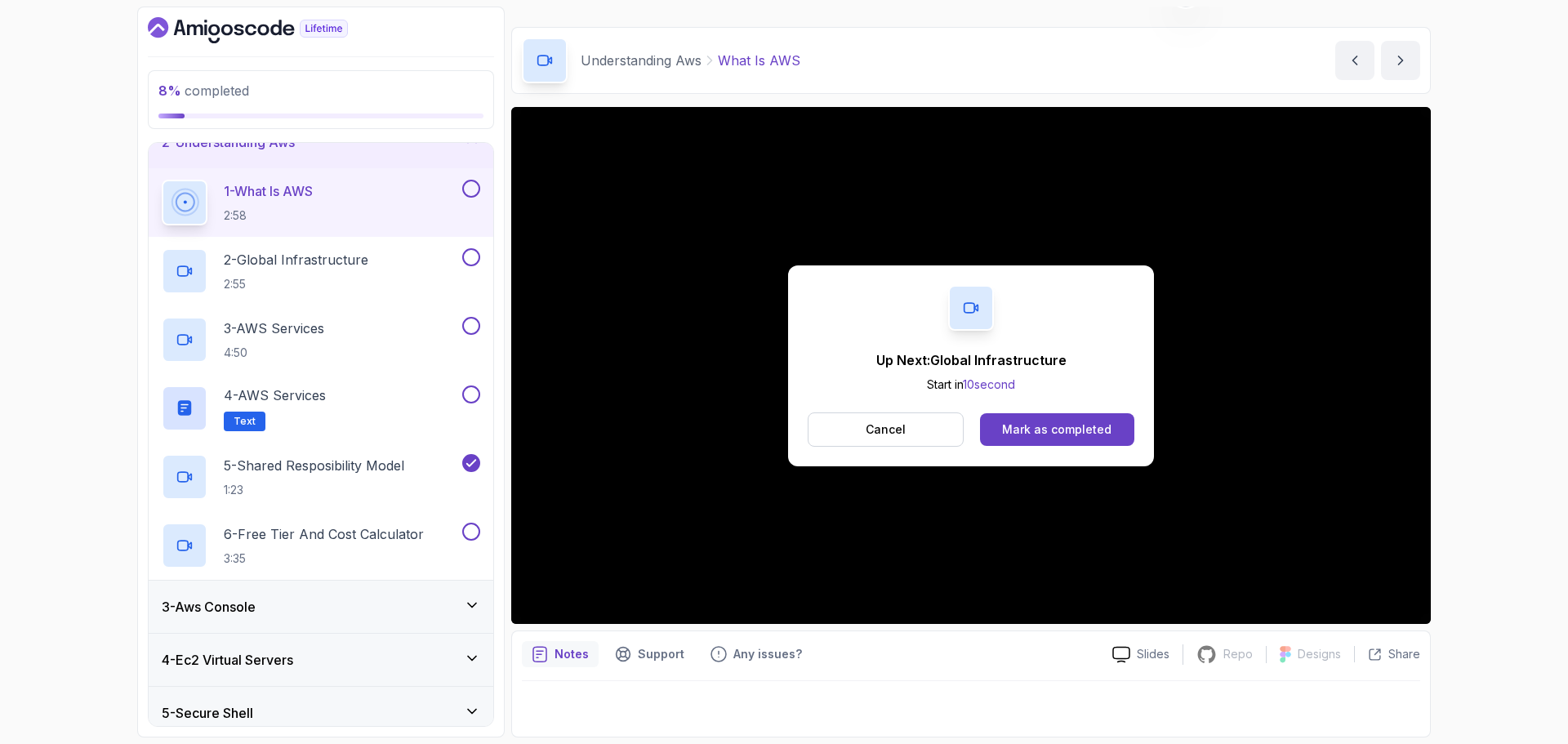
click at [469, 191] on button at bounding box center [471, 189] width 18 height 18
click at [384, 263] on div "2 - Global Infrastructure 2:55" at bounding box center [310, 271] width 297 height 46
